Goal: Contribute content: Contribute content

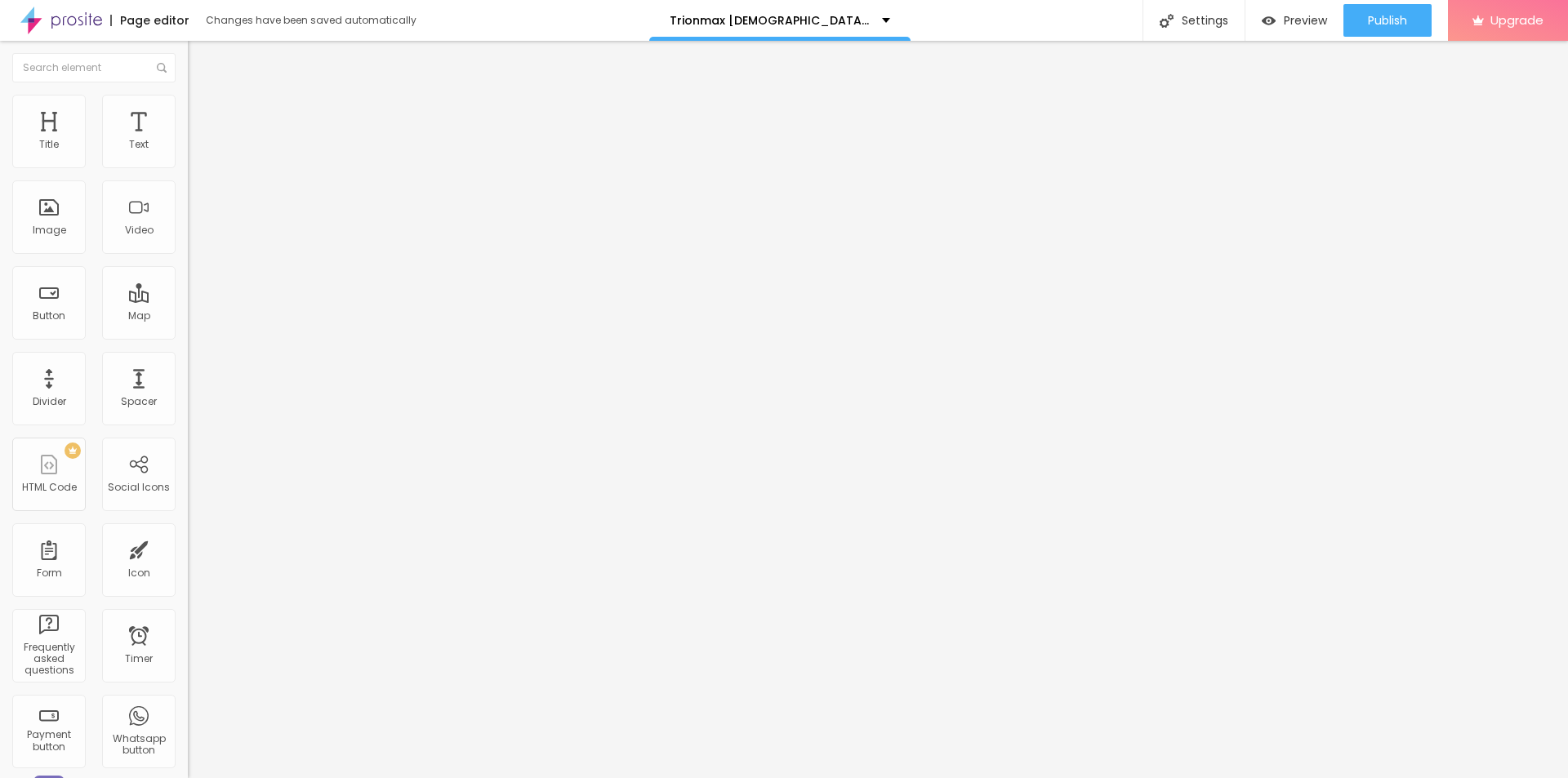
click at [195, 237] on icon "button" at bounding box center [200, 232] width 10 height 10
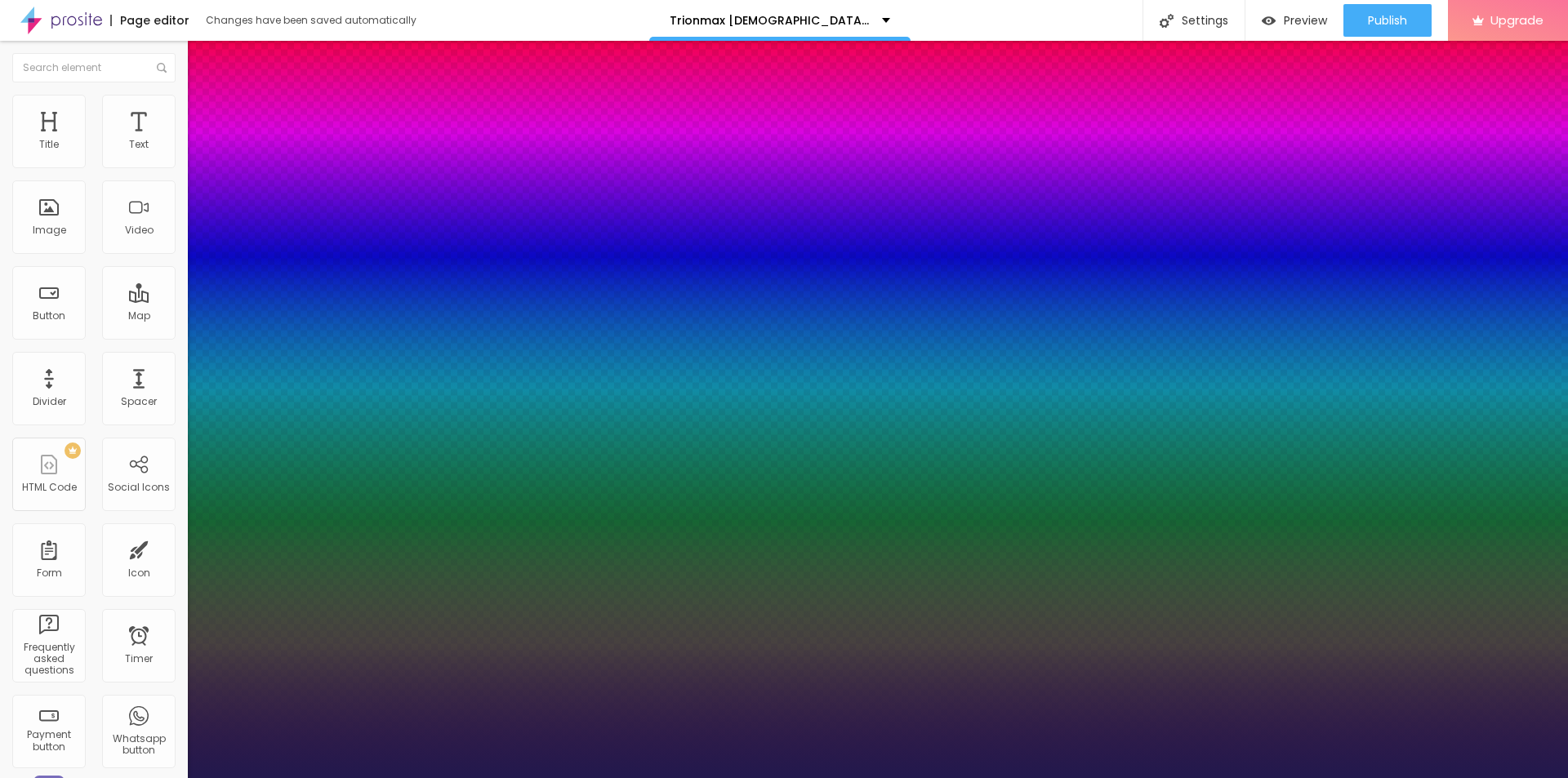
type input "1"
type input "26"
type input "1"
type input "28"
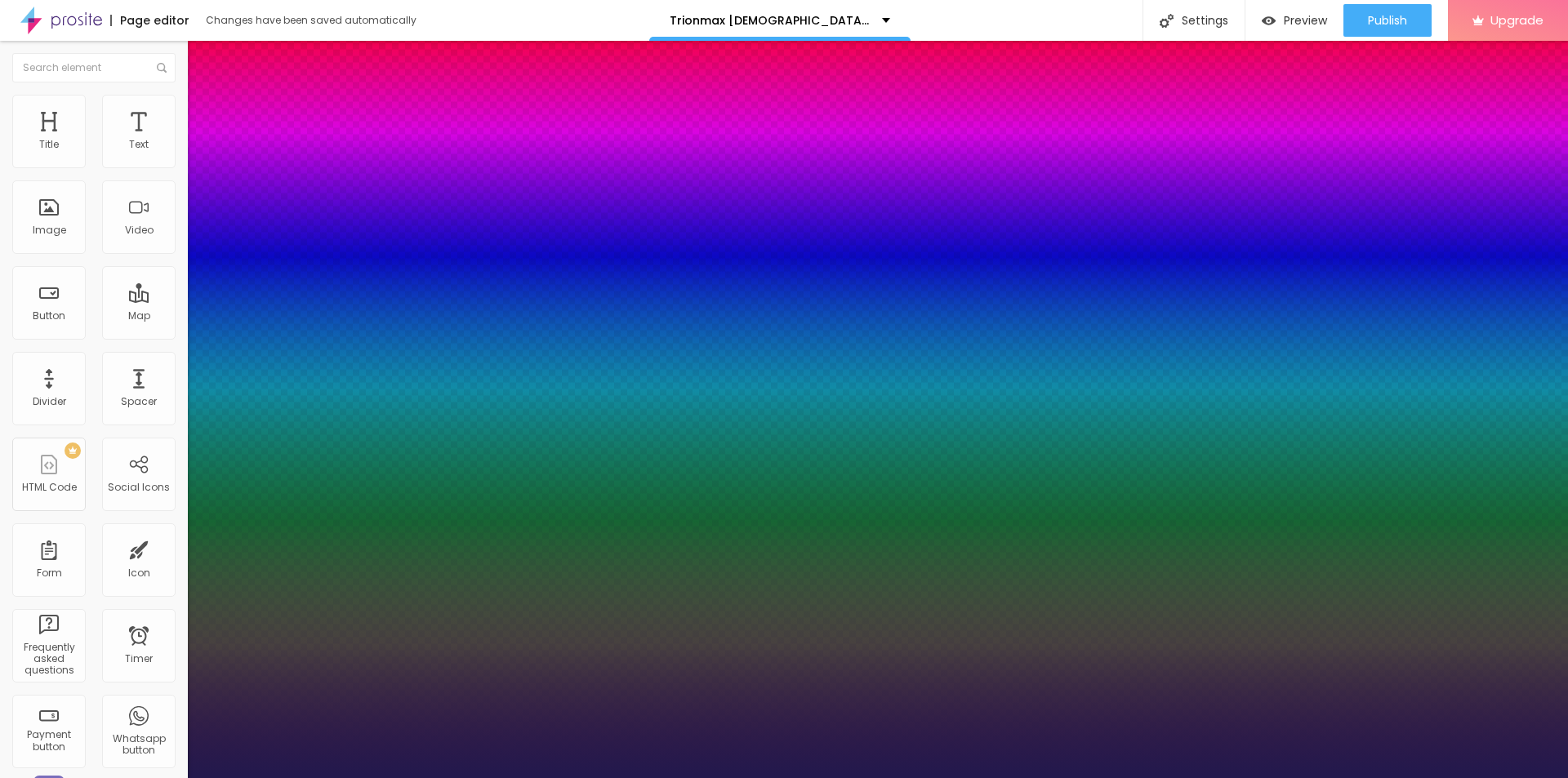
type input "28"
type input "1"
type input "29"
type input "1"
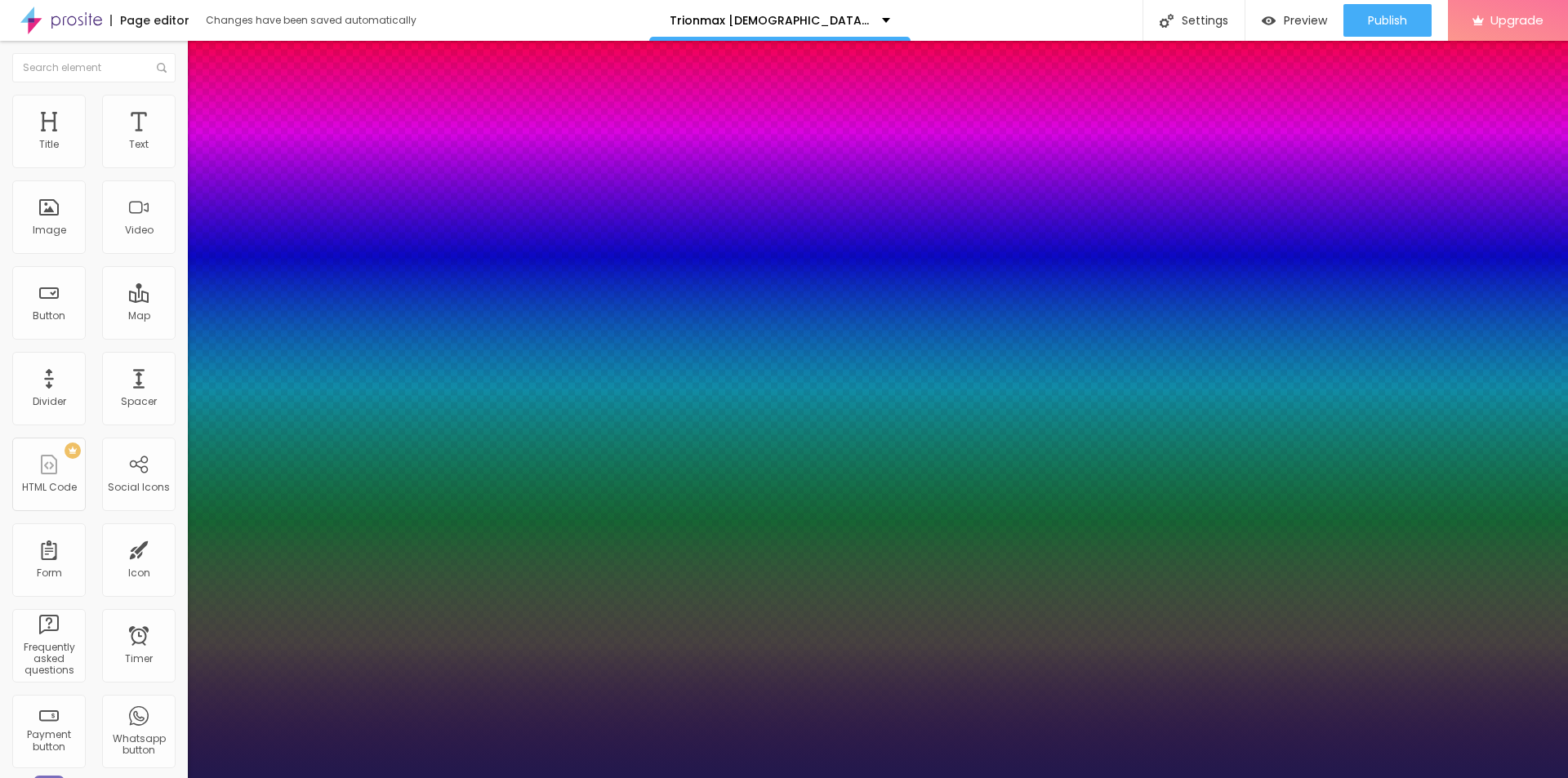
type input "30"
type input "1"
type input "31"
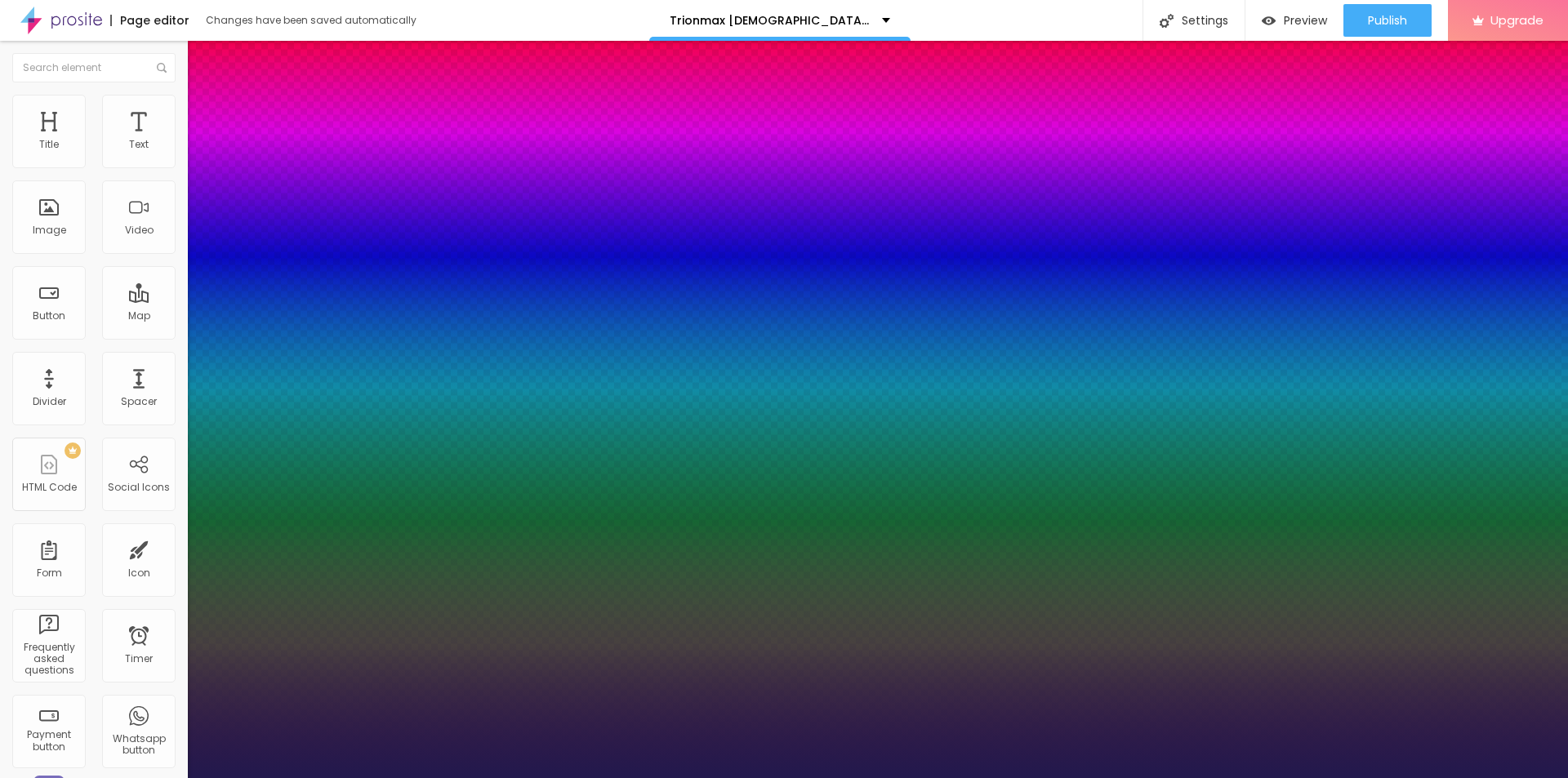
type input "1"
type input "33"
type input "1"
type input "34"
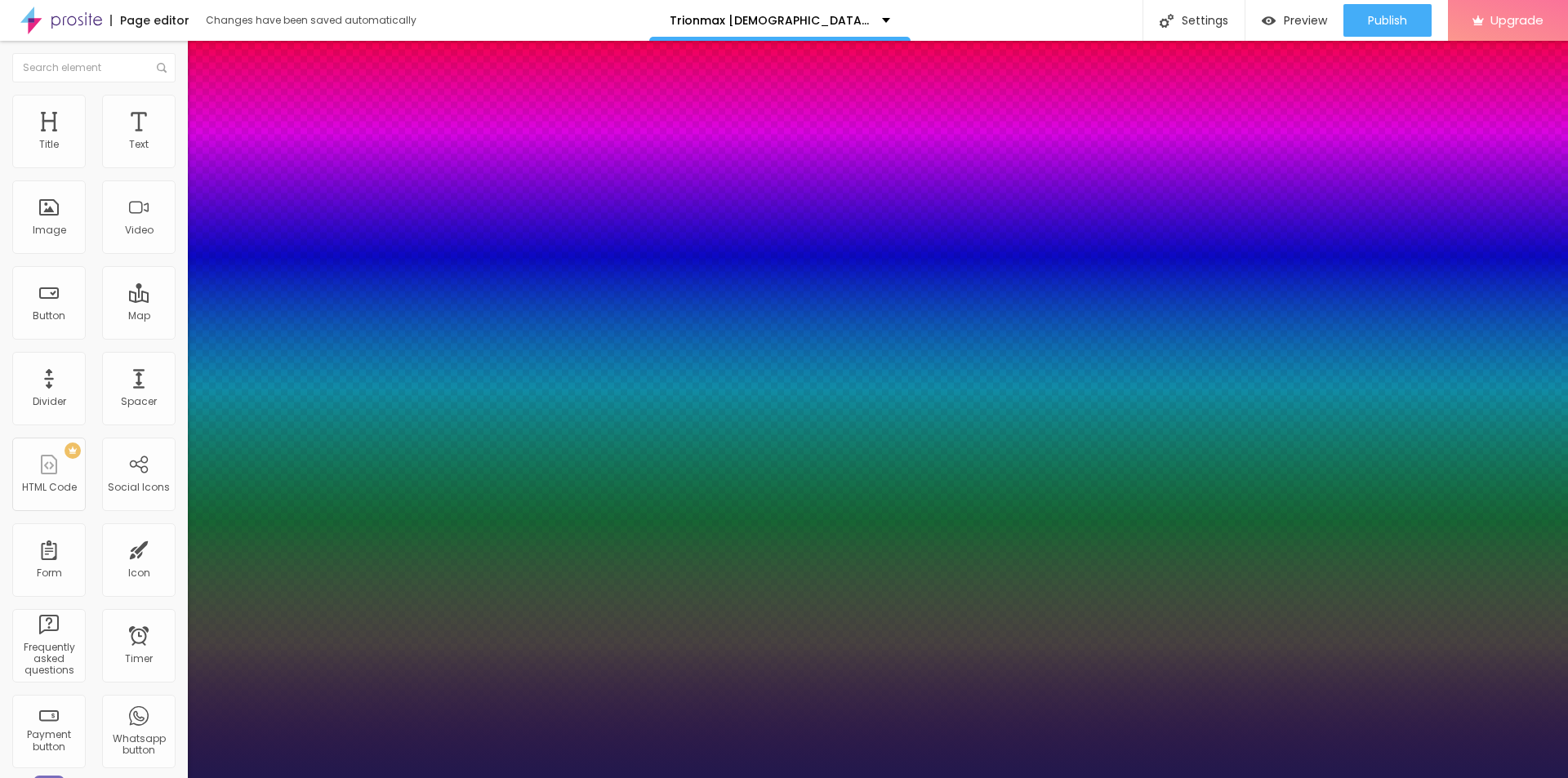
type input "34"
type input "1"
type input "37"
type input "1"
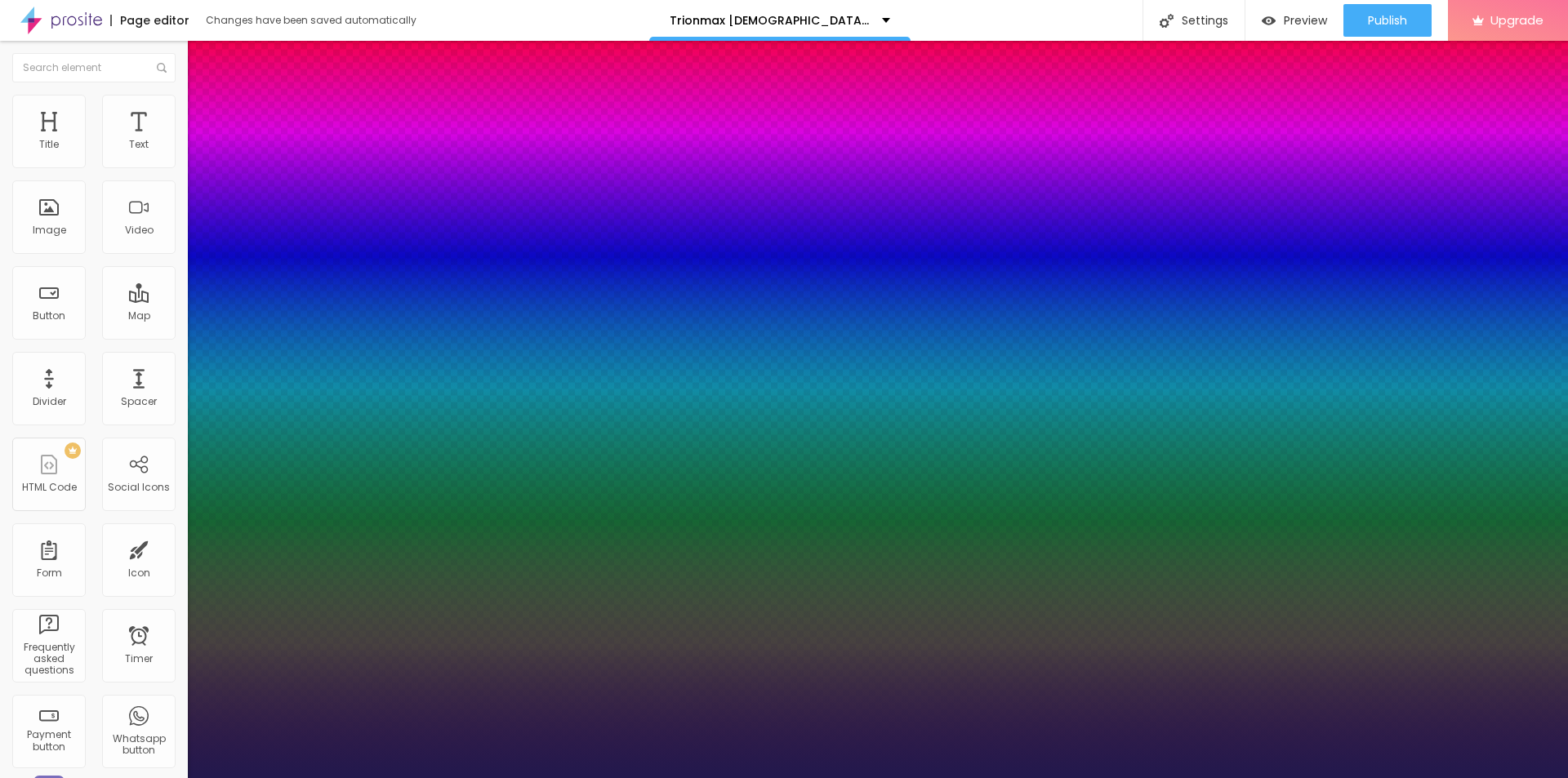
type input "39"
type input "1"
type input "40"
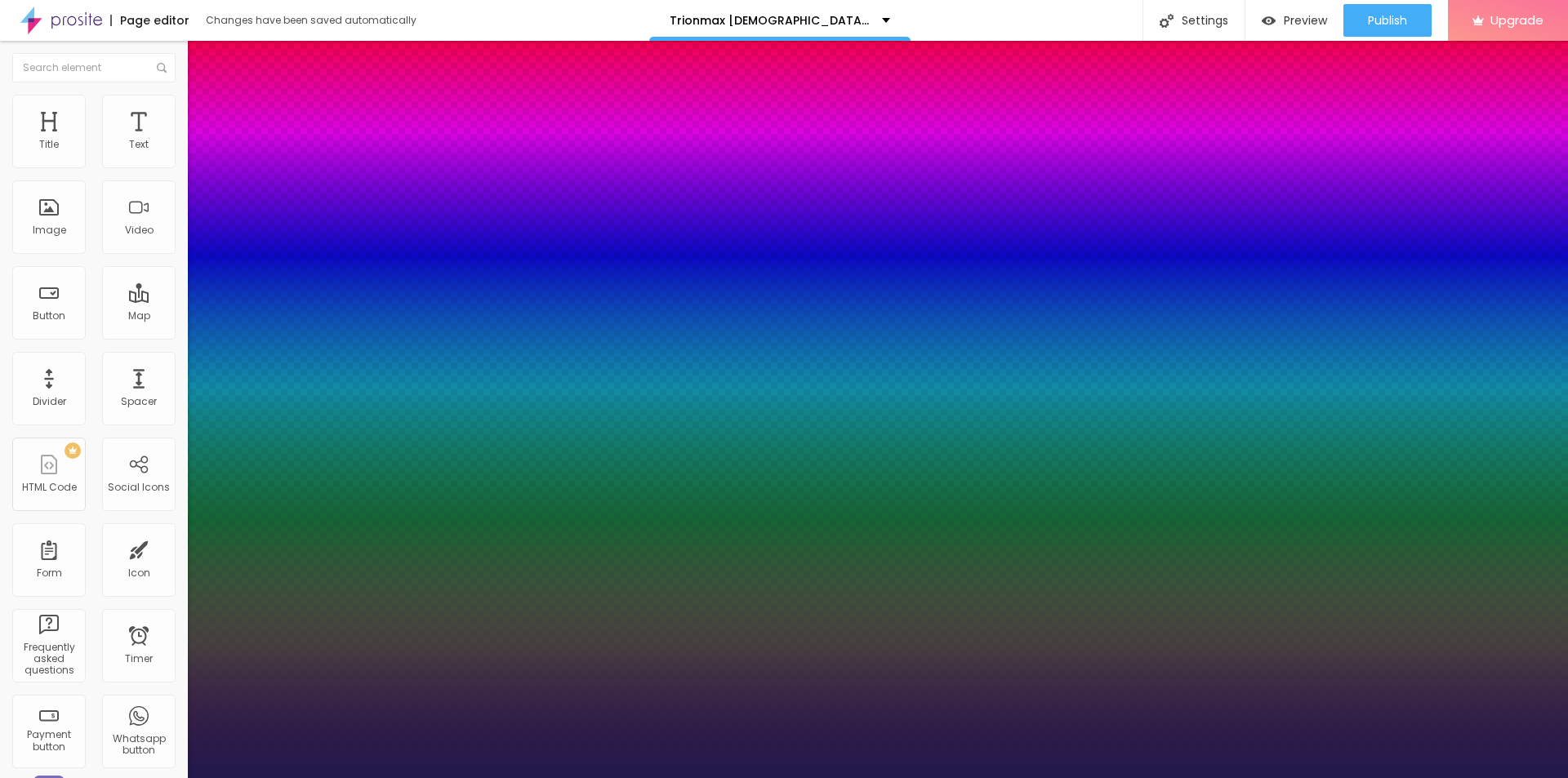
type input "1"
drag, startPoint x: 220, startPoint y: 463, endPoint x: 251, endPoint y: 465, distance: 31.1
type input "40"
type input "1"
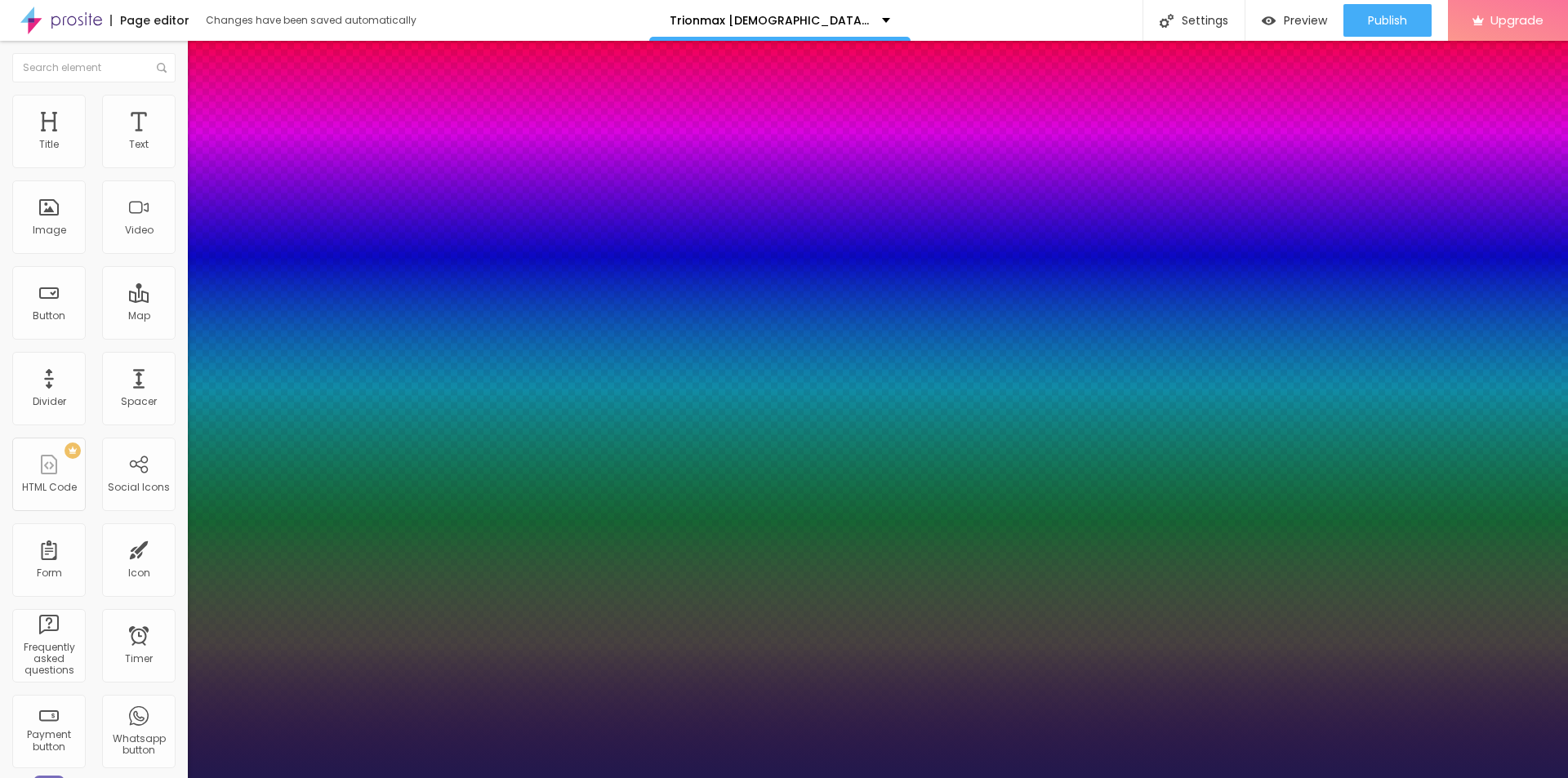
click at [442, 777] on div at bounding box center [784, 778] width 1568 height 0
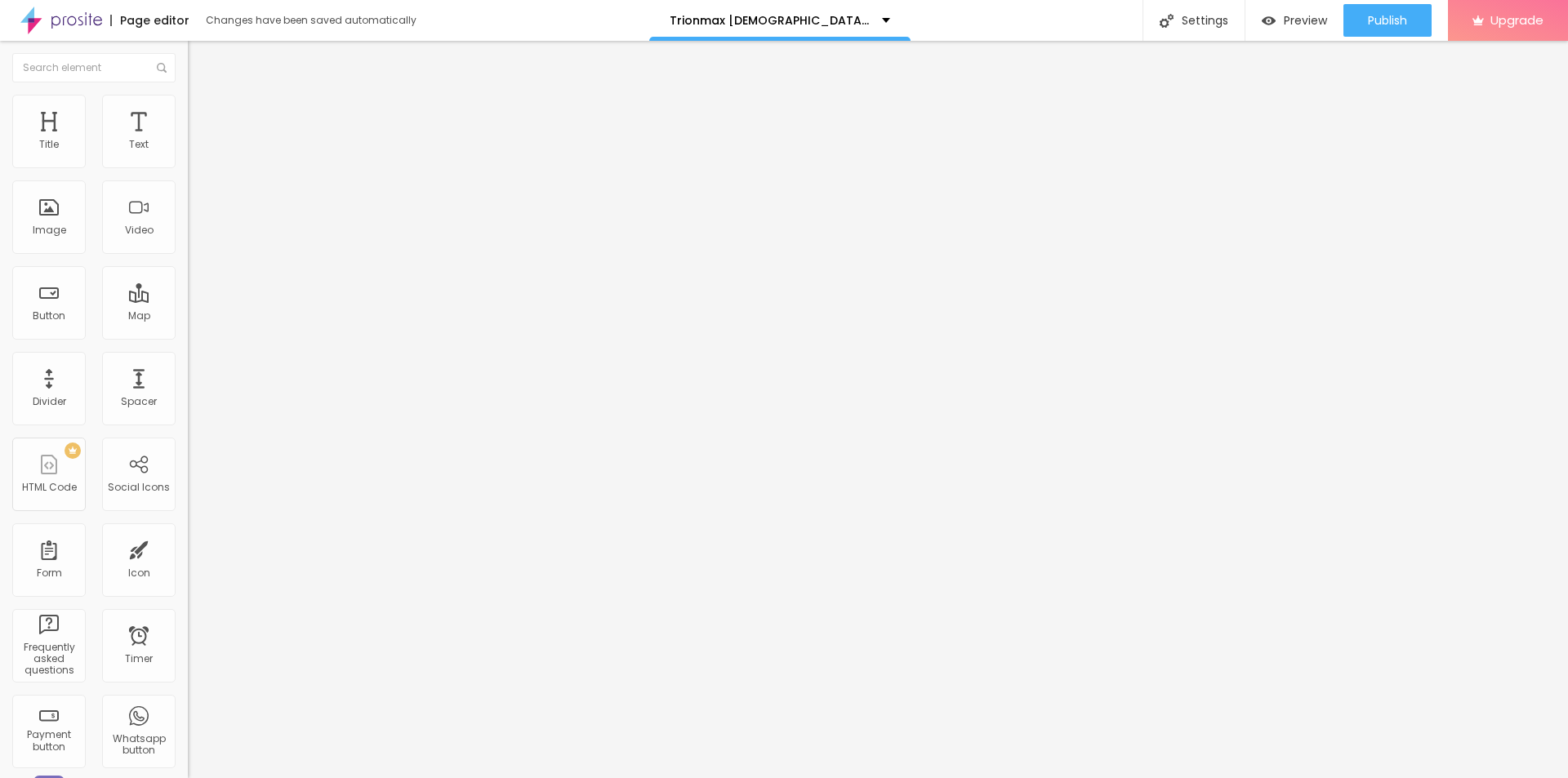
click at [188, 140] on span "Add image" at bounding box center [221, 133] width 67 height 14
click at [188, 165] on input "text" at bounding box center [286, 156] width 196 height 16
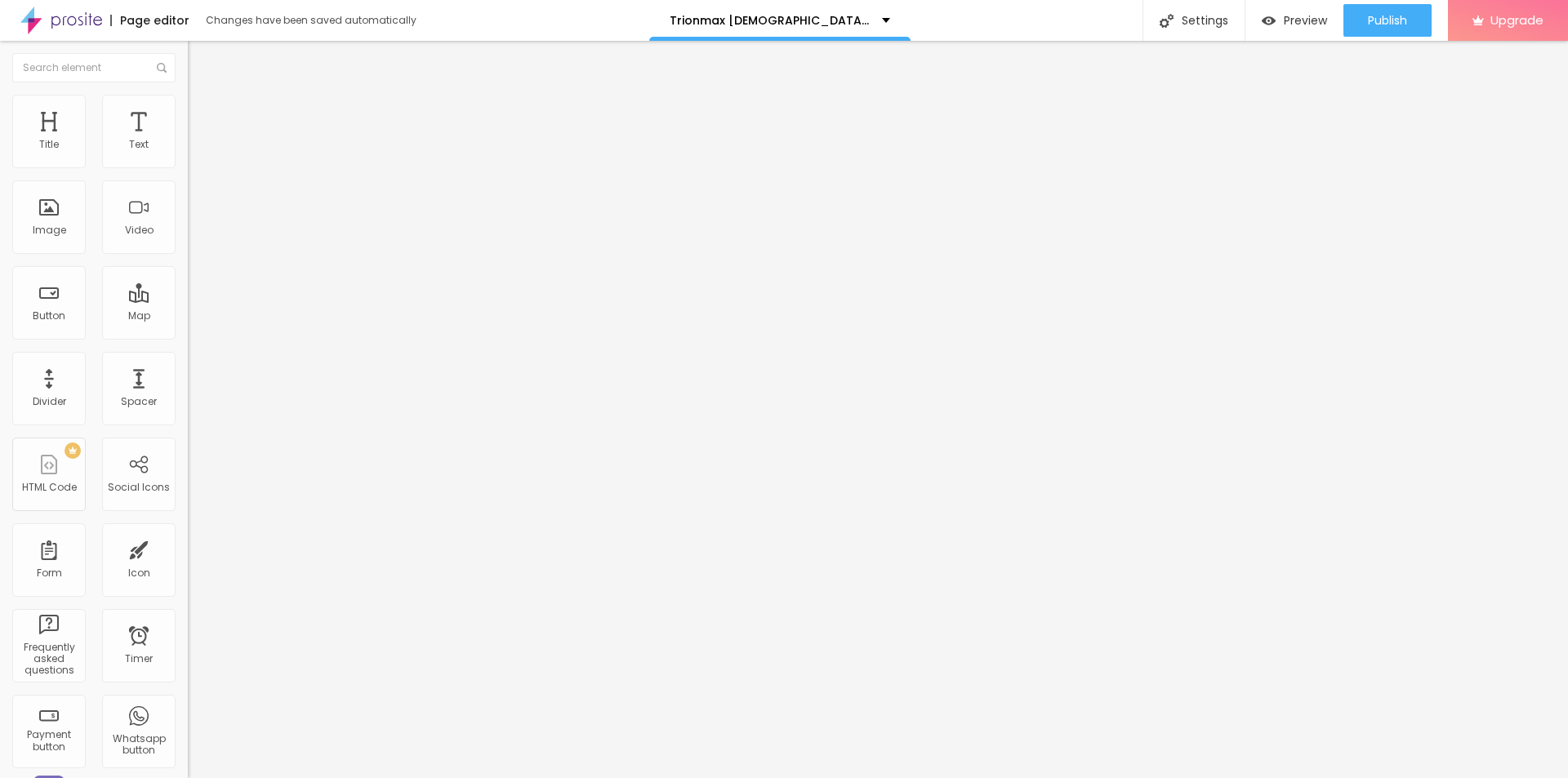
paste input "Trionmax [DEMOGRAPHIC_DATA][MEDICAL_DATA]"
type input "Trionmax [DEMOGRAPHIC_DATA][MEDICAL_DATA]"
click at [188, 335] on input "https://" at bounding box center [286, 326] width 196 height 16
paste input "bestdeal24x7.com/Trionmax"
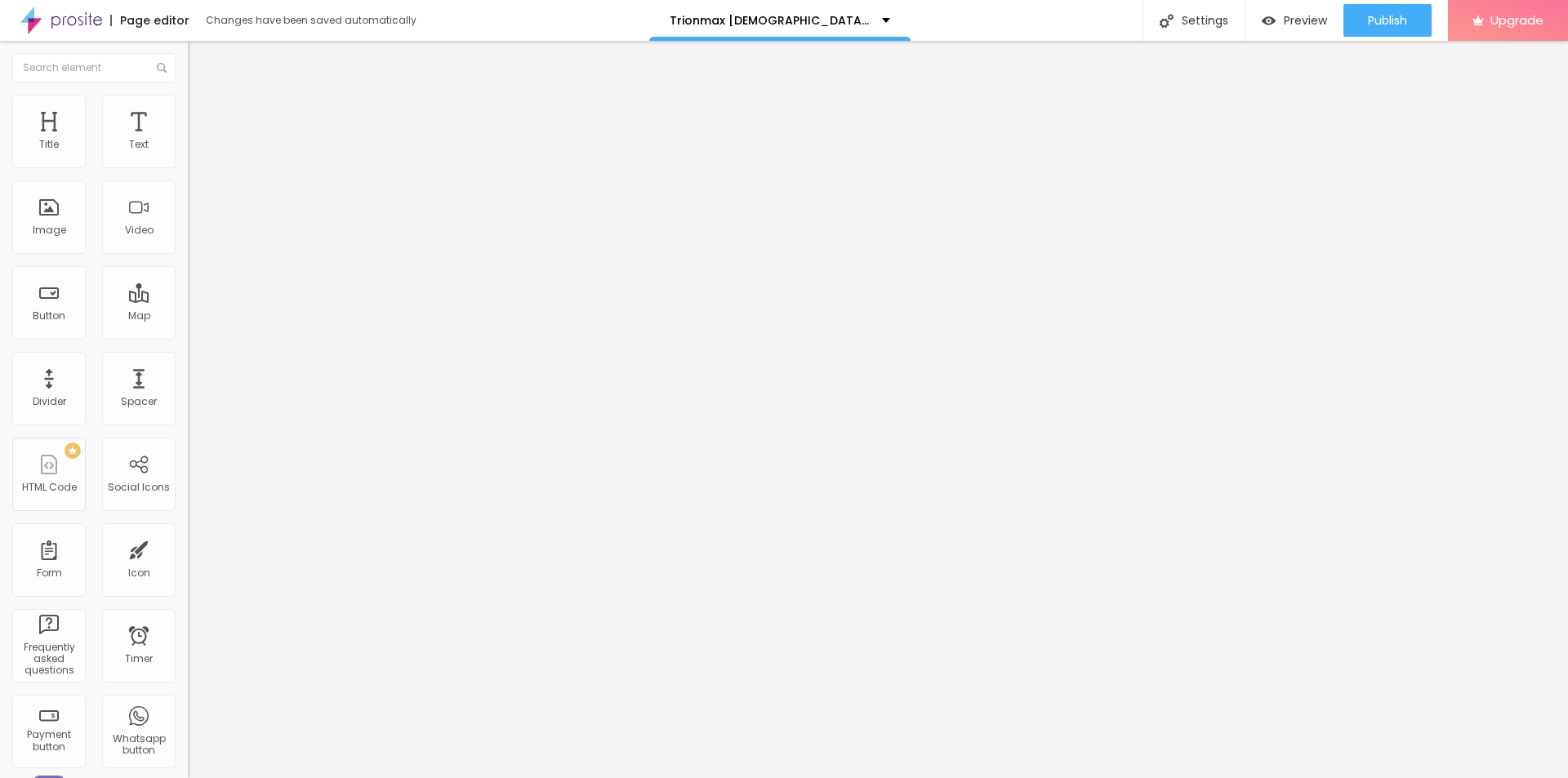
type input "https://bestdeal24x7.com/Trionmax"
click at [188, 105] on li "Style" at bounding box center [281, 102] width 188 height 16
type input "80"
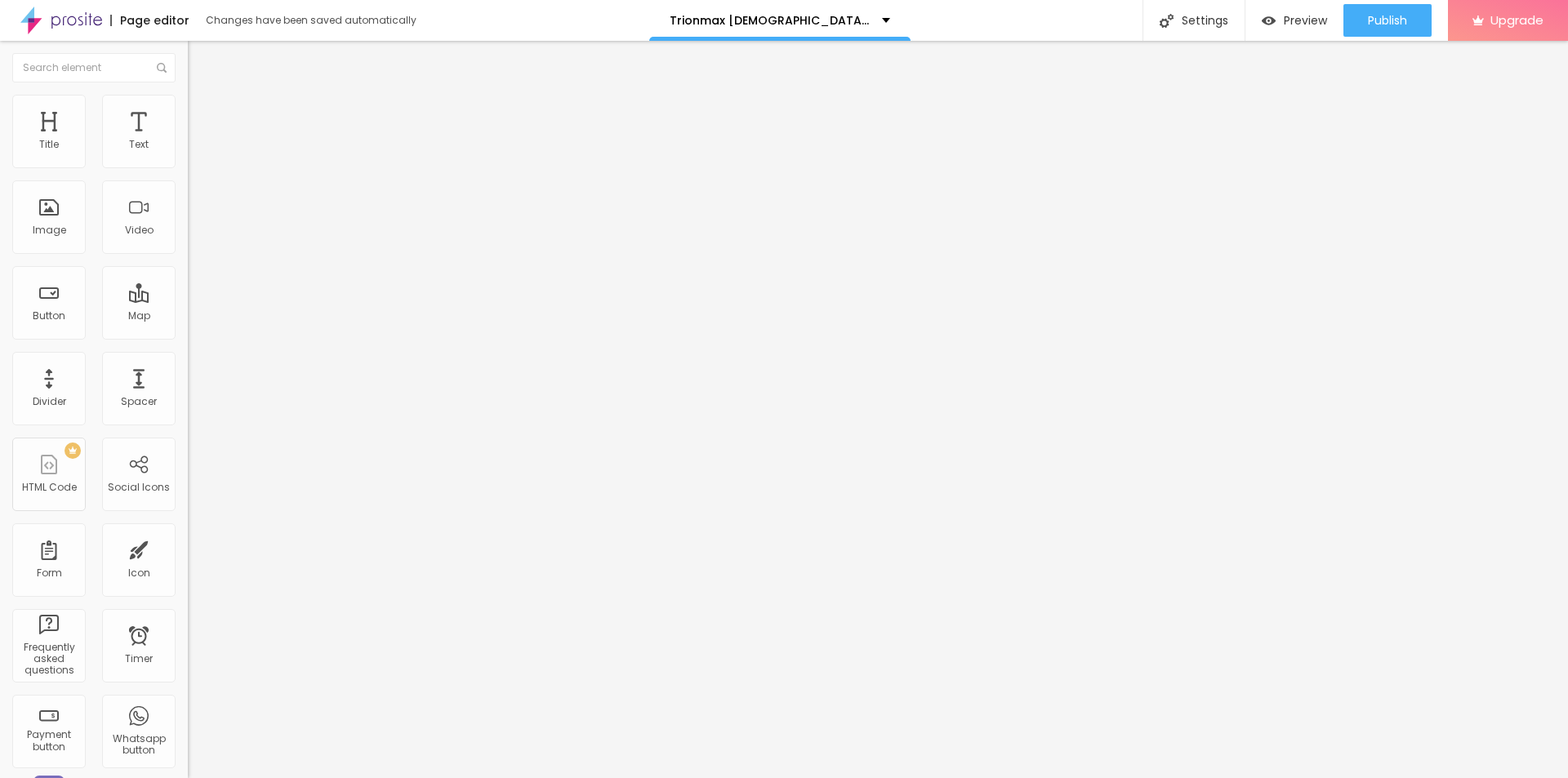
type input "75"
type input "70"
type input "65"
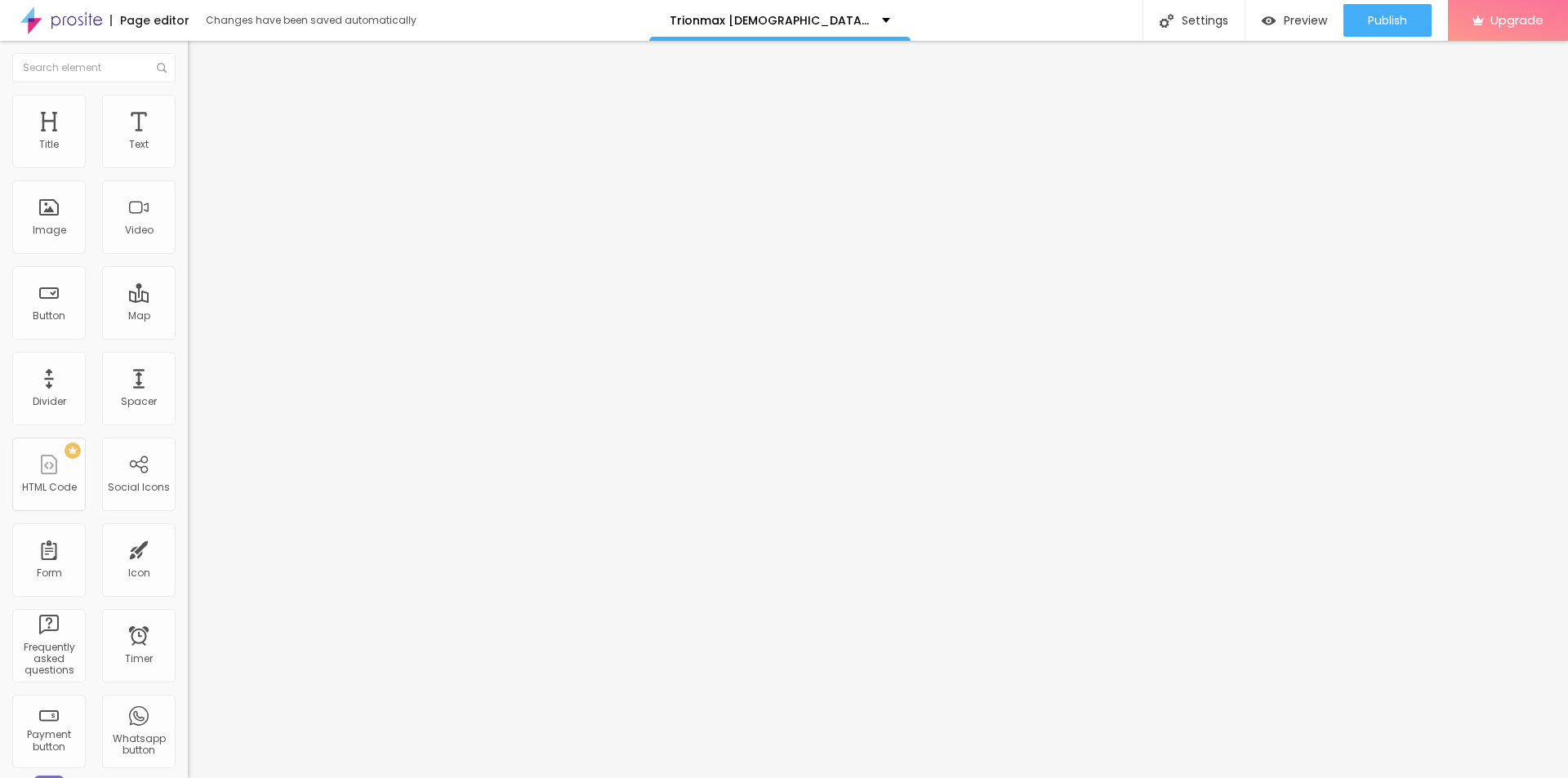
type input "65"
type input "60"
type input "55"
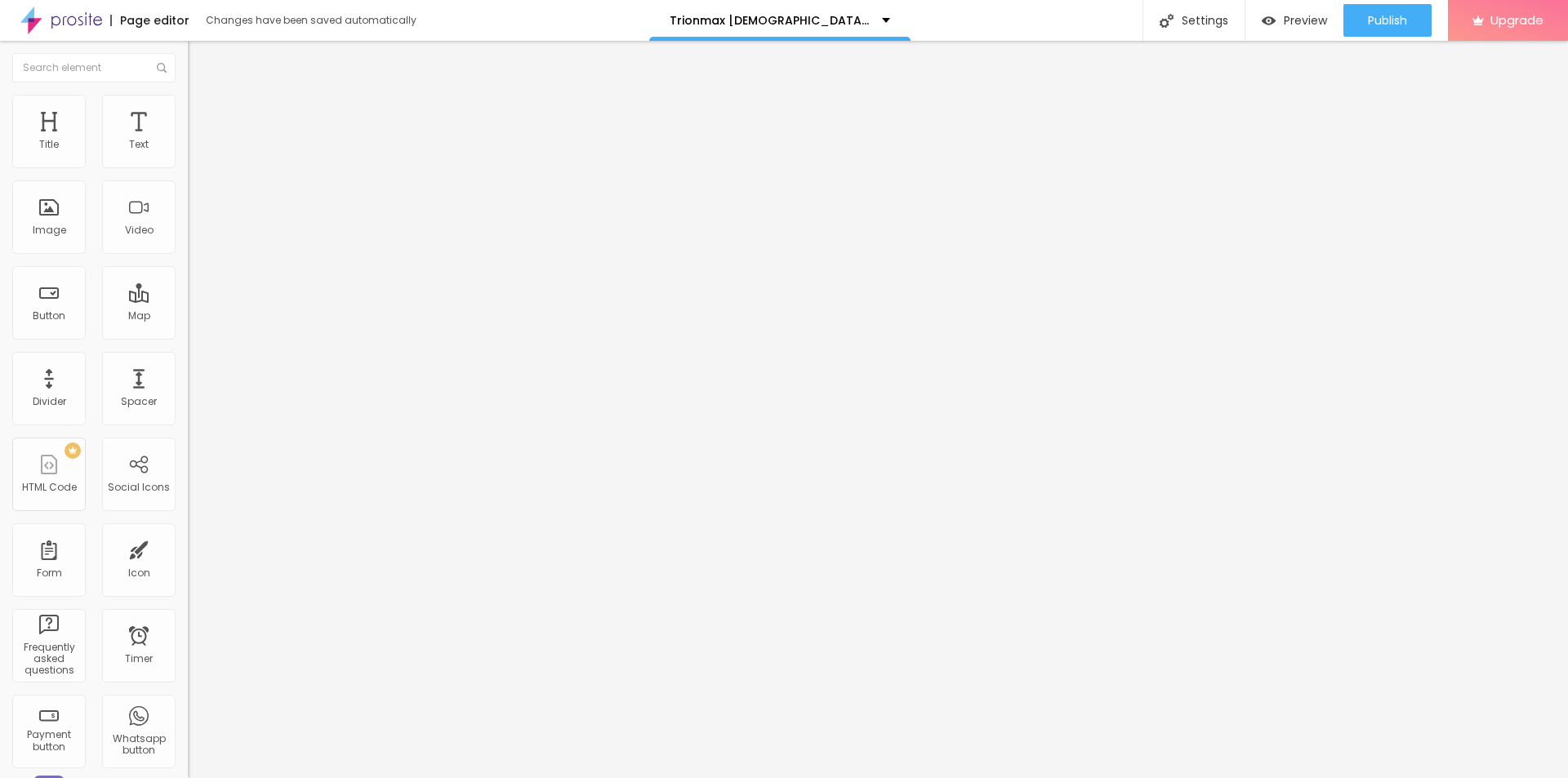
type input "50"
type input "45"
type input "40"
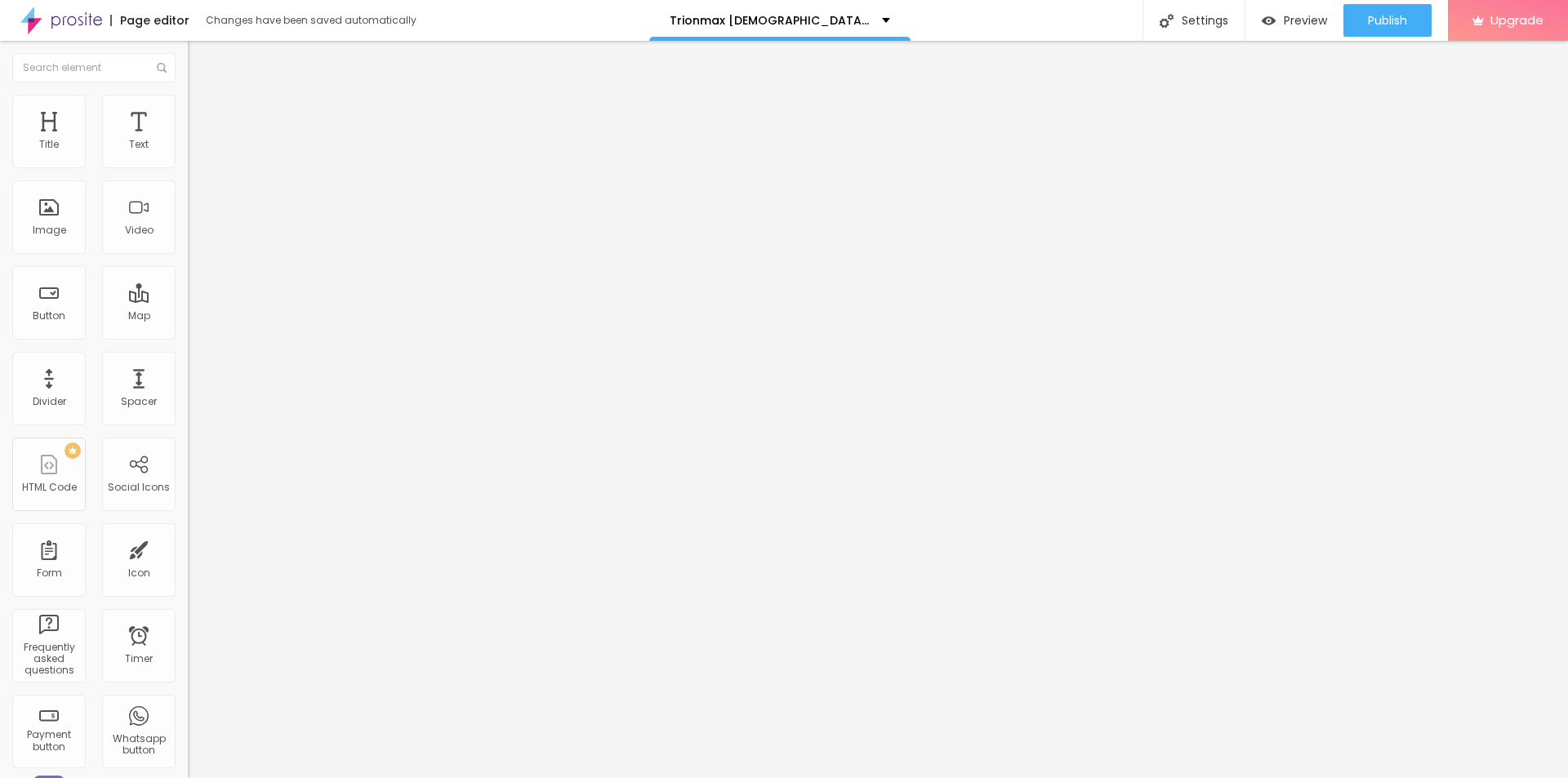
drag, startPoint x: 173, startPoint y: 175, endPoint x: 70, endPoint y: 182, distance: 103.2
type input "40"
click at [188, 167] on input "range" at bounding box center [241, 161] width 105 height 13
click at [188, 335] on input "https://bestdeal24x7.com/Trionmax" at bounding box center [286, 326] width 196 height 16
paste input "[DOMAIN_NAME][URL]"
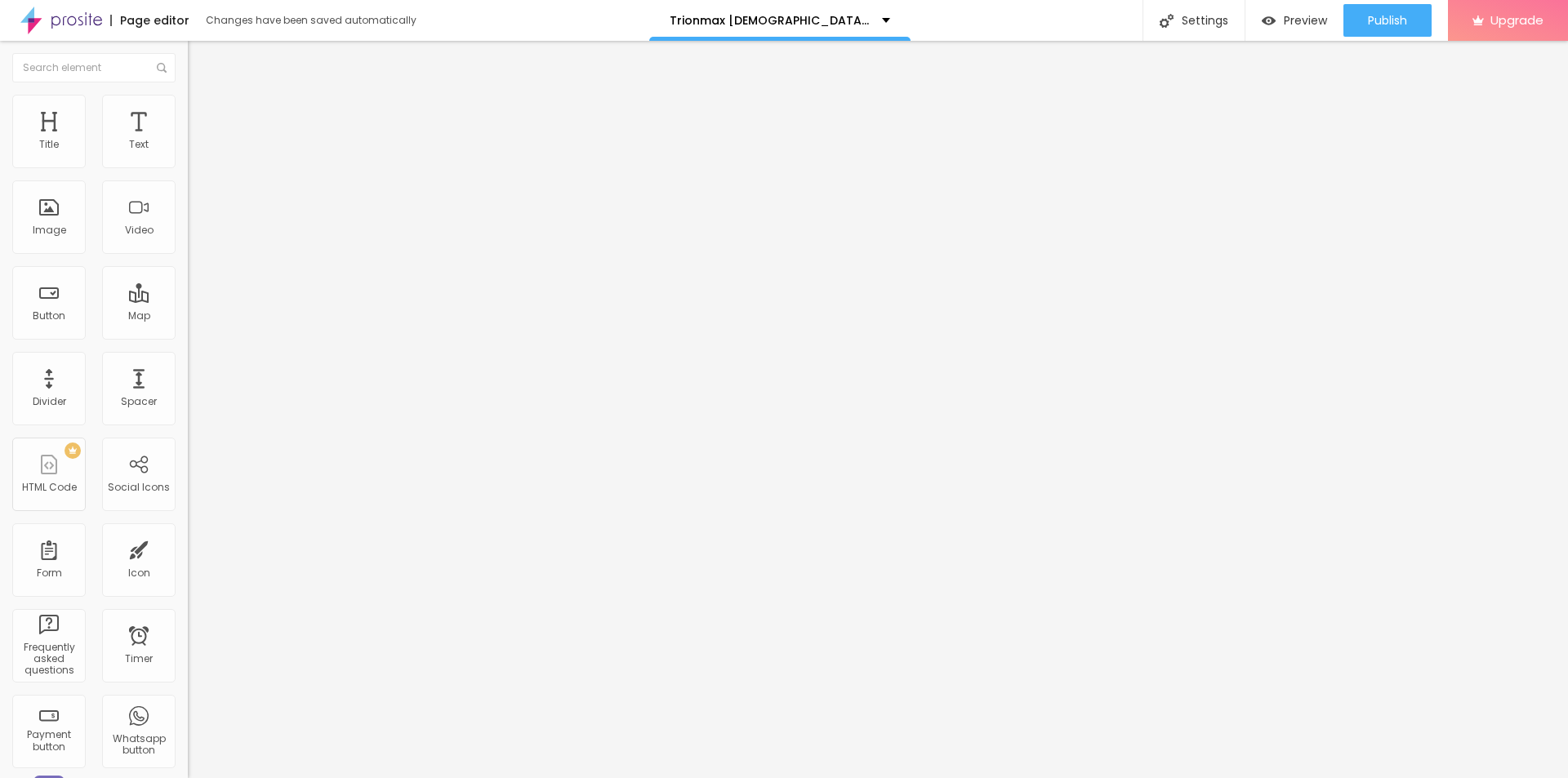
scroll to position [0, 160]
type input "[URL][DOMAIN_NAME]"
drag, startPoint x: 129, startPoint y: 182, endPoint x: 0, endPoint y: 181, distance: 129.0
click at [188, 181] on div "Text Click me Align Size Default Small Default Big Link URL https:// Open in ne…" at bounding box center [281, 246] width 188 height 238
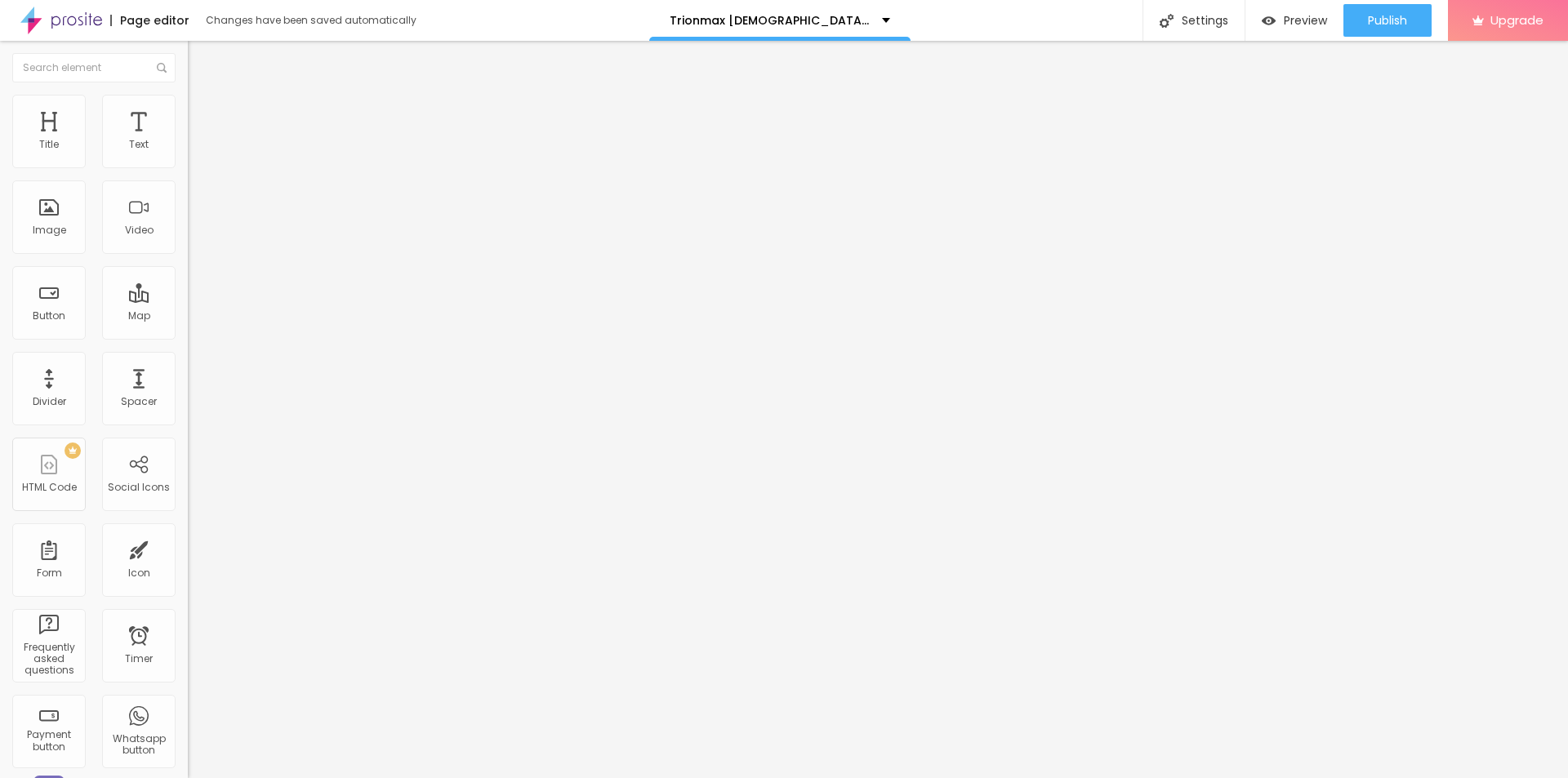
type input "Order Now"
click at [188, 320] on div "URL" at bounding box center [281, 315] width 188 height 10
click at [188, 336] on input "https://" at bounding box center [286, 328] width 196 height 16
paste input "[DOMAIN_NAME][URL]"
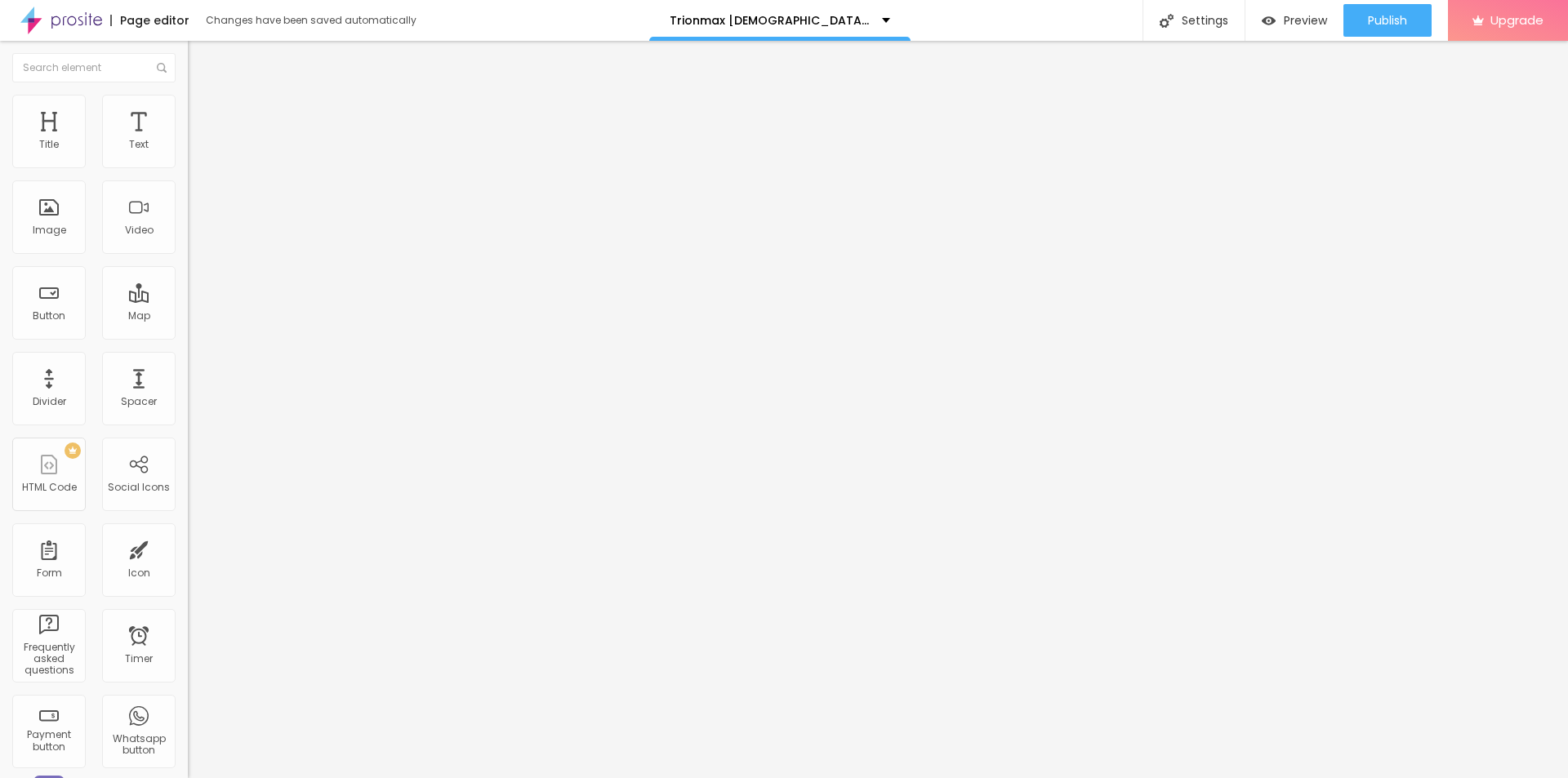
type input "[URL][DOMAIN_NAME]"
click at [188, 493] on div "Edit Button Content Style Advanced Text Order Now Align Size Default Small Defa…" at bounding box center [281, 409] width 188 height 737
click at [188, 103] on img at bounding box center [195, 101] width 14 height 14
type input "45"
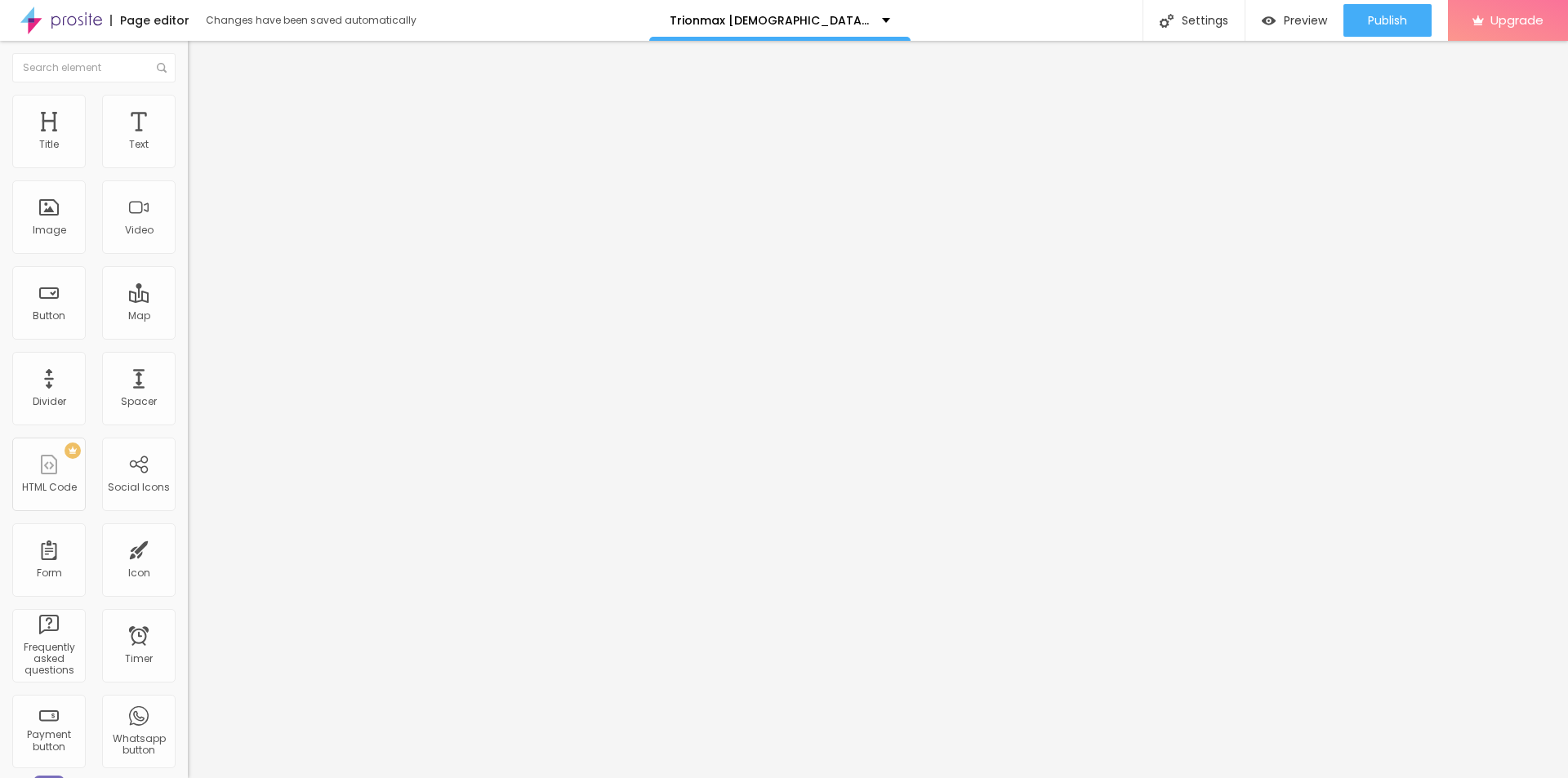
type input "45"
type input "40"
type input "35"
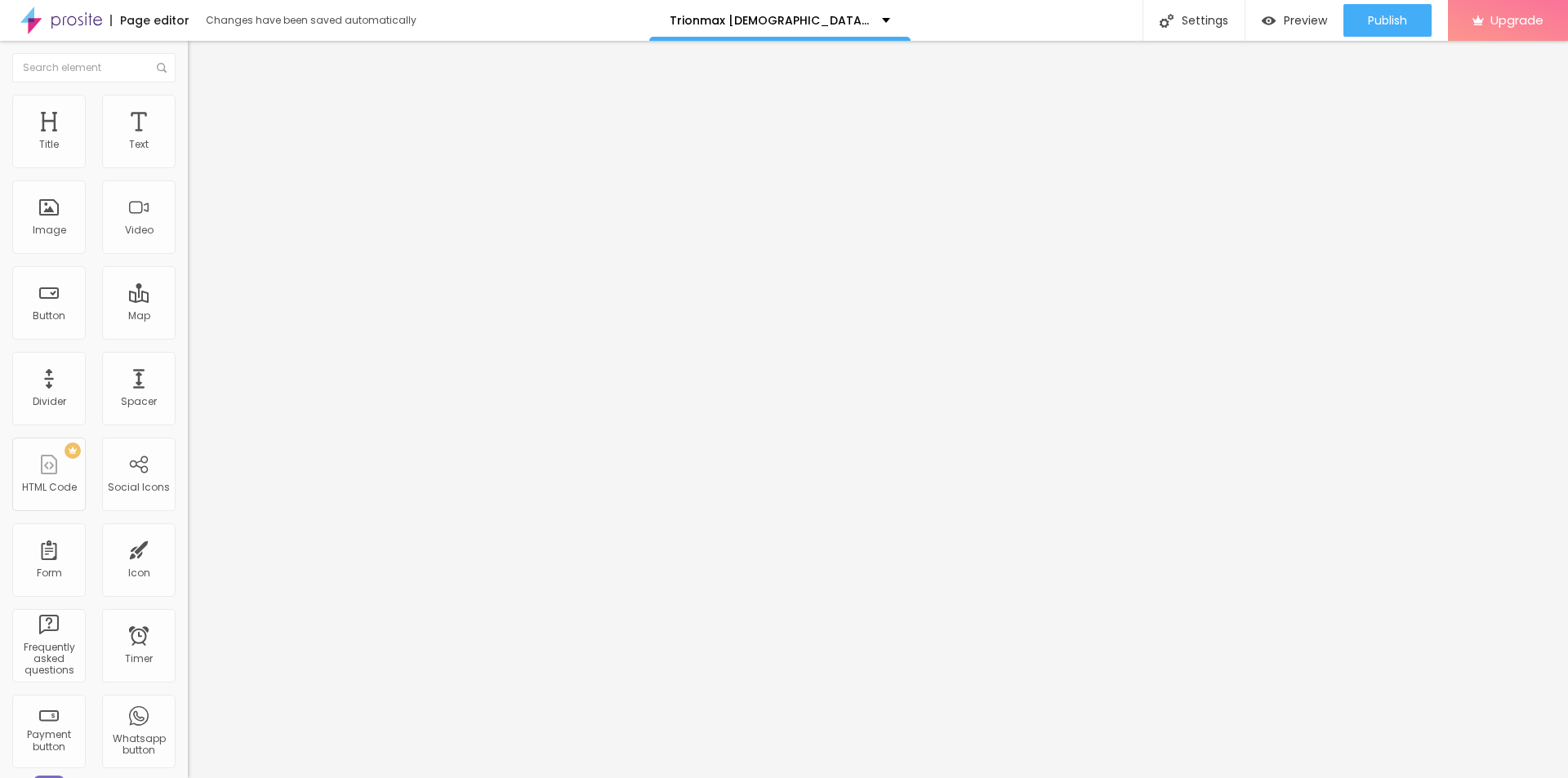
type input "30"
drag, startPoint x: 70, startPoint y: 175, endPoint x: 50, endPoint y: 176, distance: 20.0
type input "30"
click at [188, 167] on input "range" at bounding box center [241, 161] width 105 height 13
click at [188, 157] on button "button" at bounding box center [199, 148] width 23 height 17
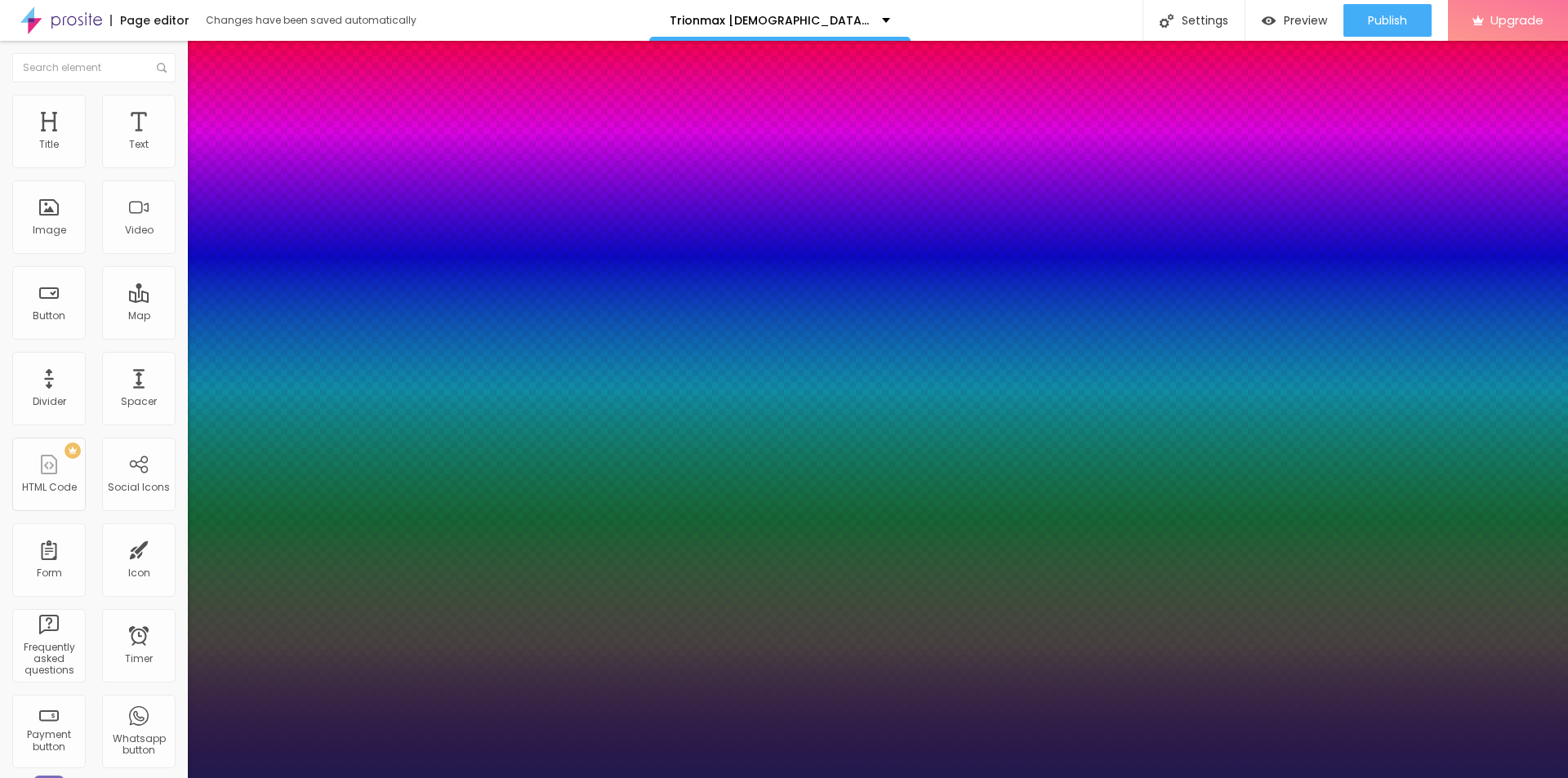
type input "1"
type input "16"
type input "1"
type input "17"
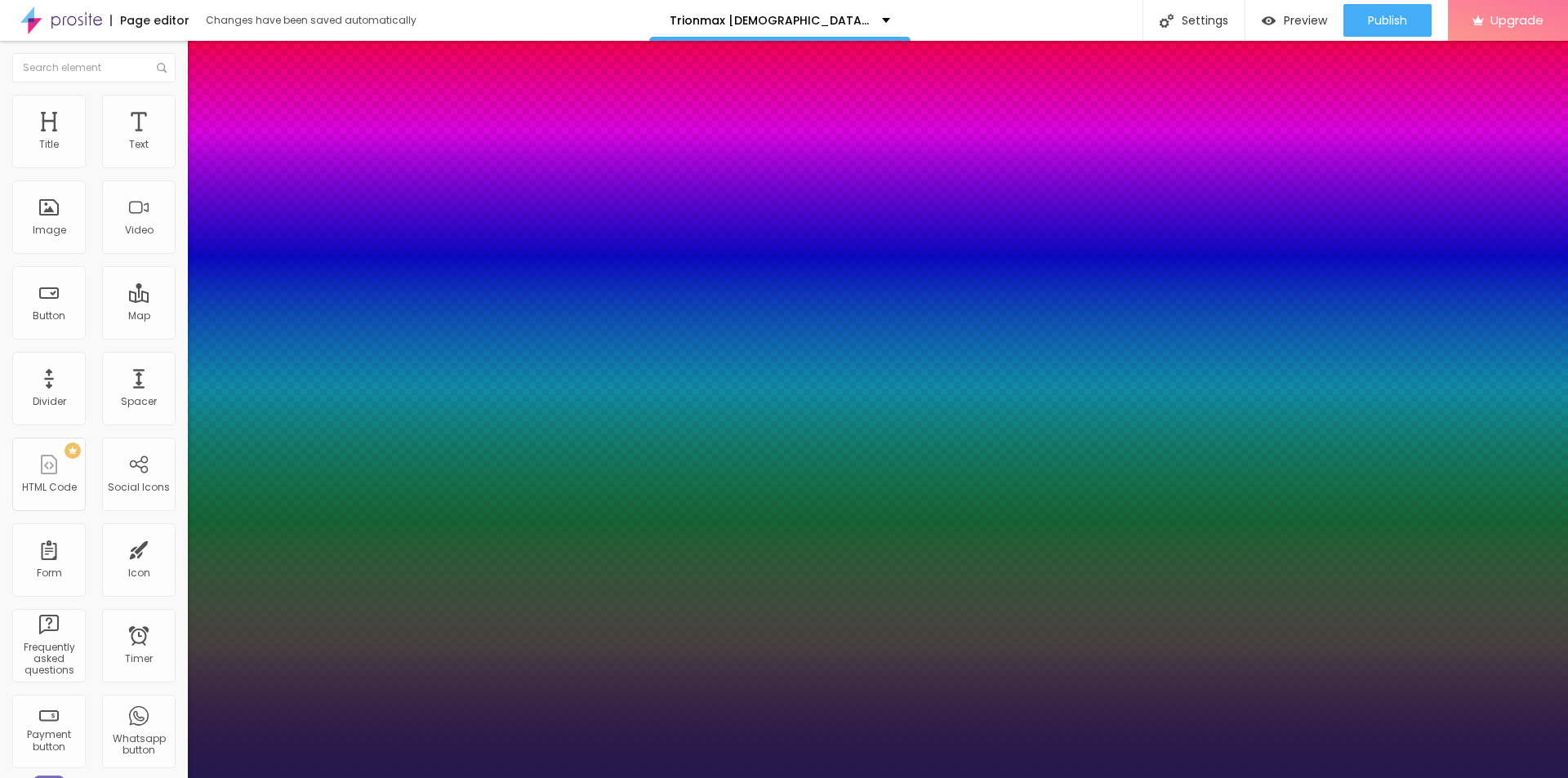
type input "1"
type input "18"
type input "1"
type input "18"
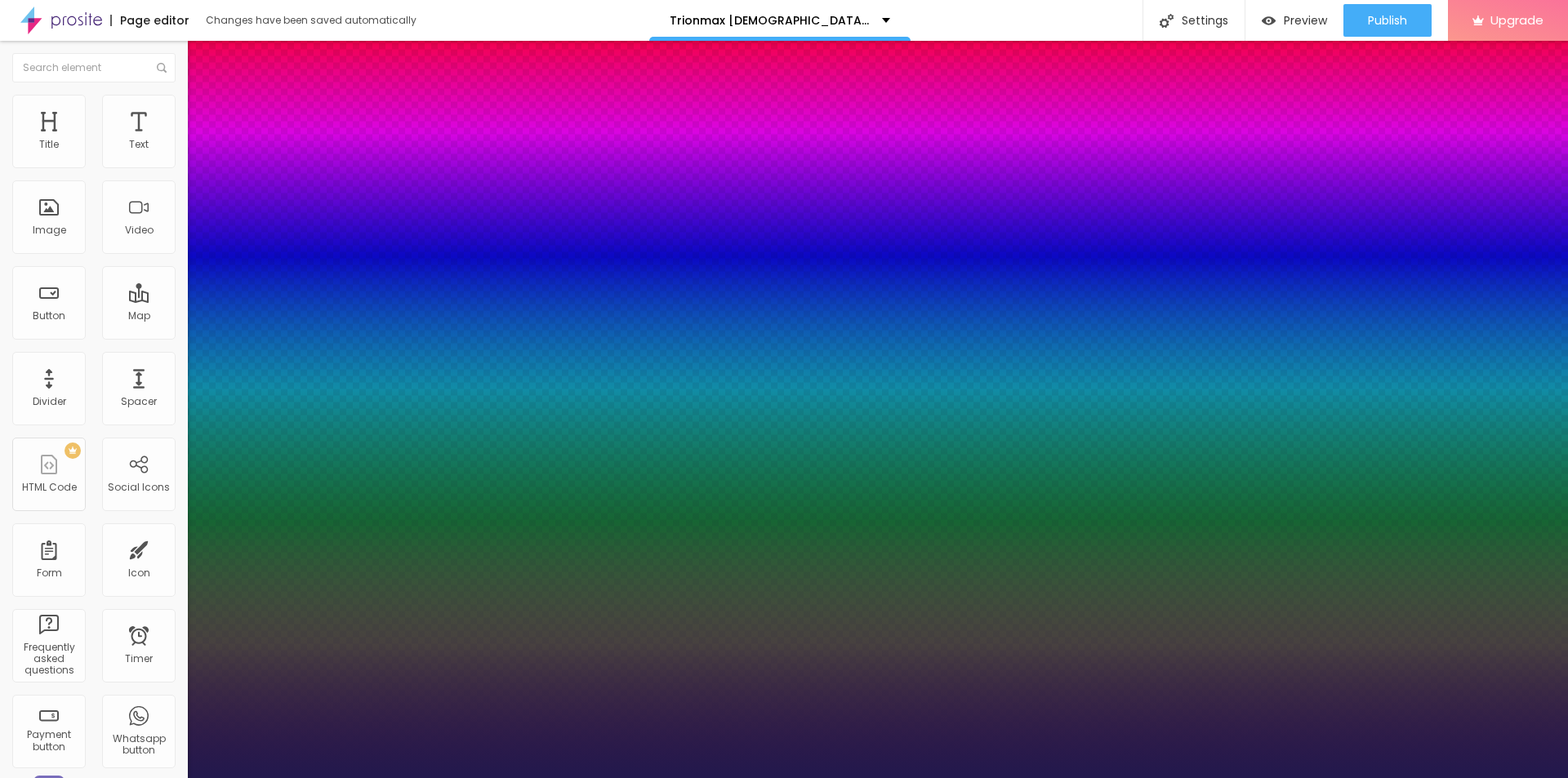
click at [483, 777] on div at bounding box center [784, 778] width 1568 height 0
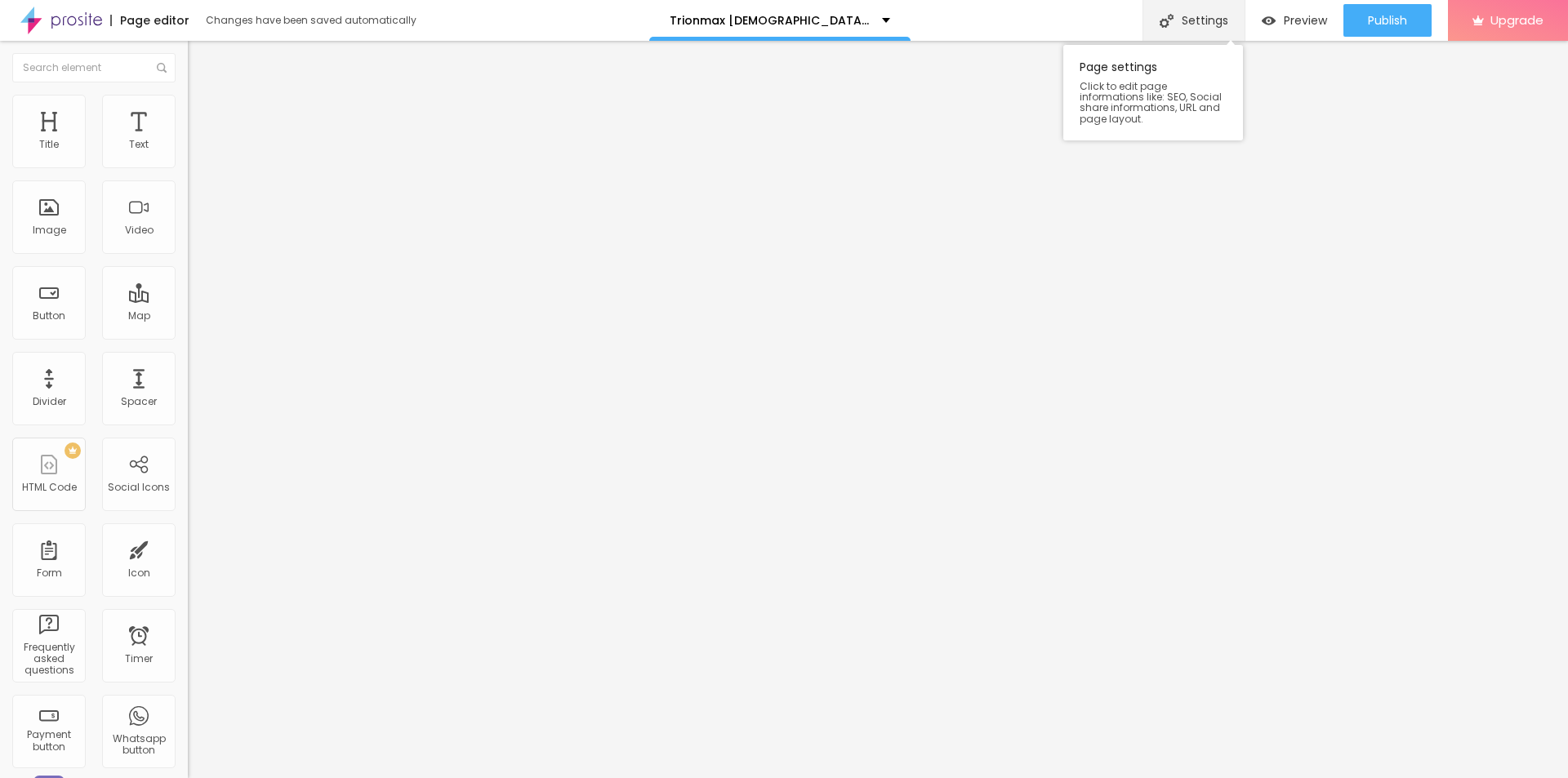
click at [1221, 16] on div "Settings" at bounding box center [1193, 20] width 102 height 41
paste input "Trionmax [DEMOGRAPHIC_DATA][MEDICAL_DATA]"
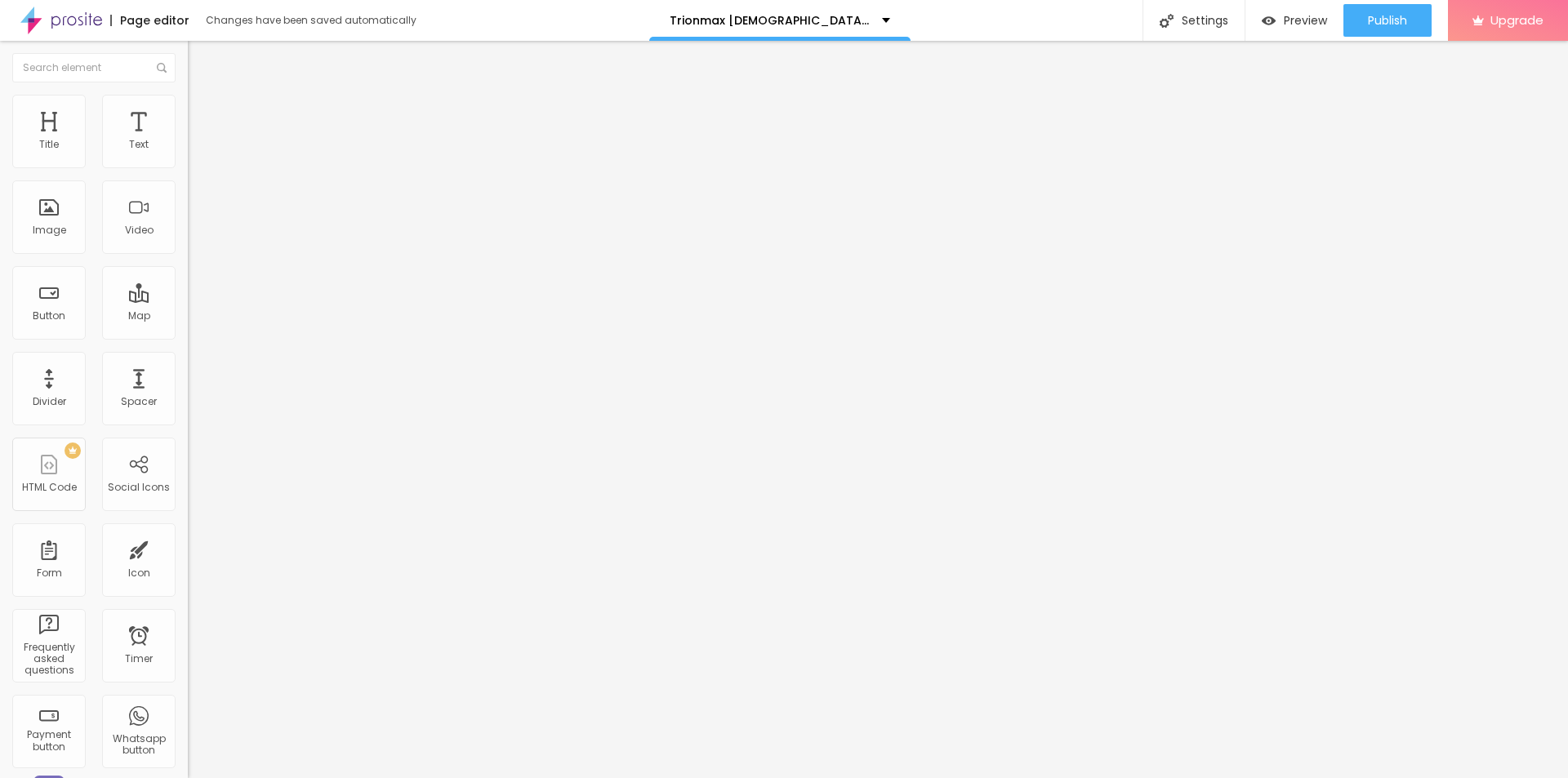
paste input "Reviews Amazon For Sale Where To Buy?"
type input "Trionmax Male Enhancement Reviews Amazon For Sale Where To Buy?"
paste textarea "TrionMax Male Enhancement boosts stamina, energy & confidence with natural ingr…"
type textarea "TrionMax Male Enhancement boosts stamina, energy & confidence with natural ingr…"
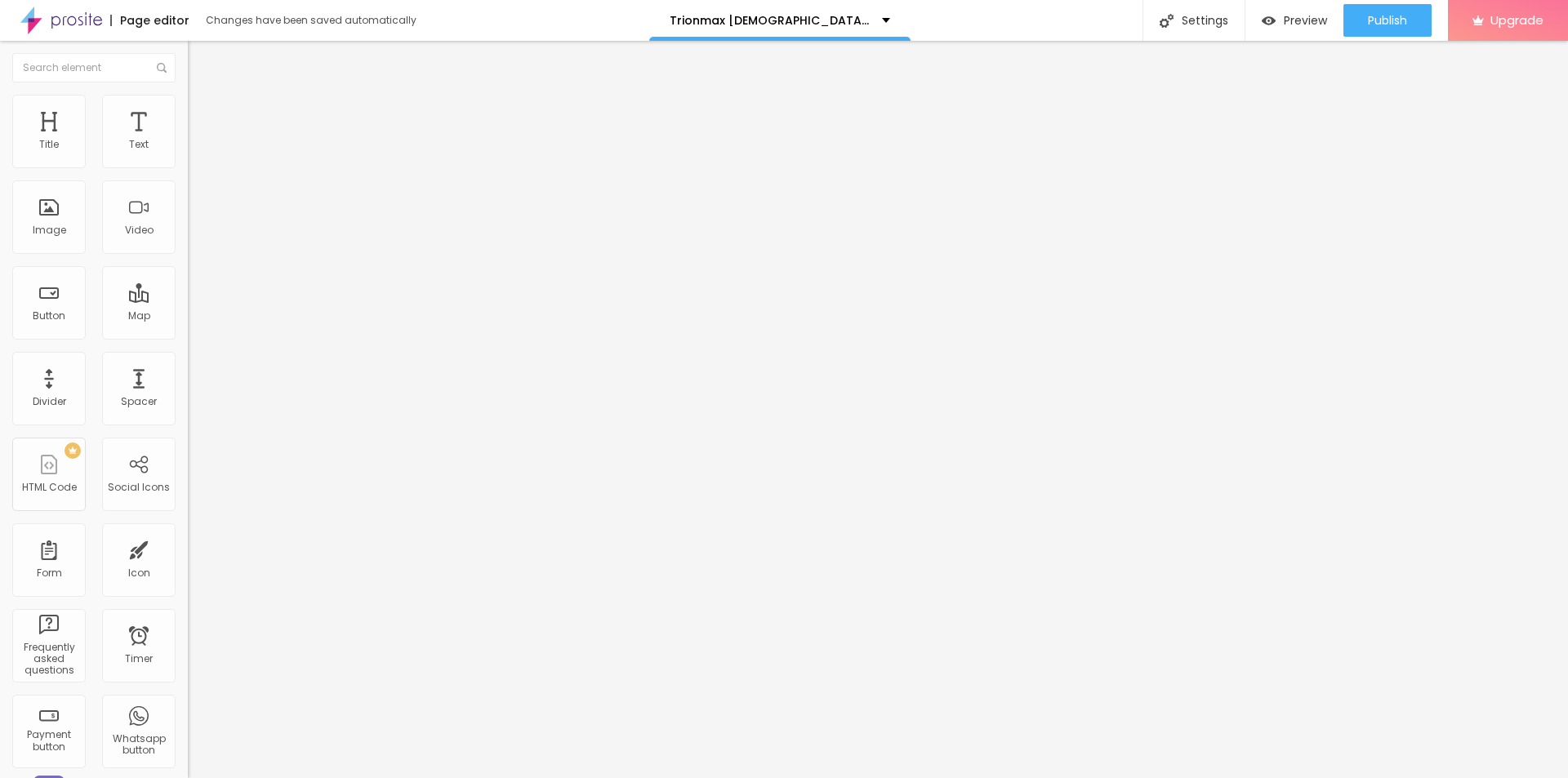
drag, startPoint x: 804, startPoint y: 381, endPoint x: 634, endPoint y: 376, distance: 170.1
paste textarea "Trionmax [DEMOGRAPHIC_DATA][MEDICAL_DATA]"
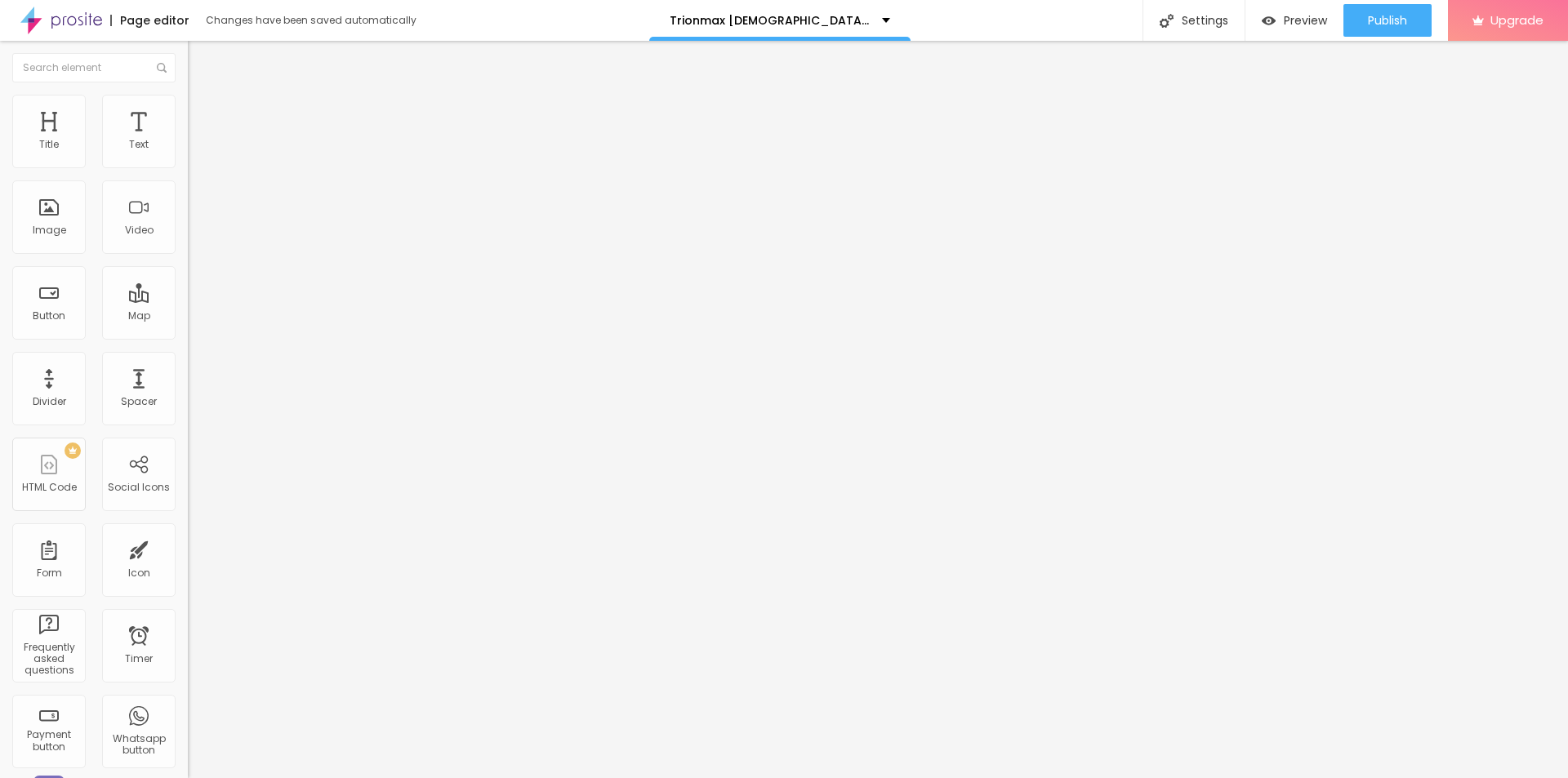
scroll to position [24, 0]
type textarea "Trionmax [DEMOGRAPHIC_DATA][MEDICAL_DATA]"
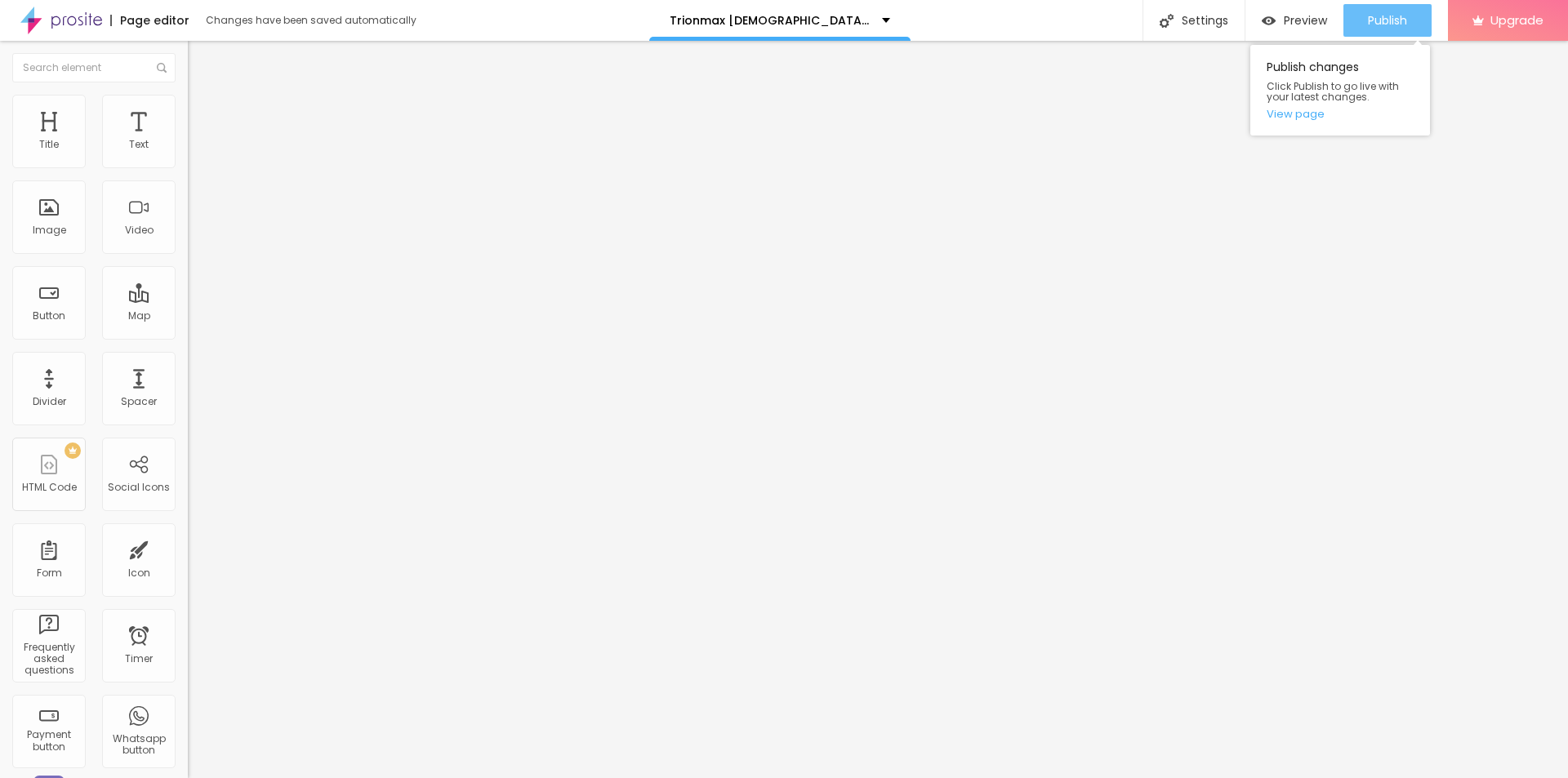
click at [1373, 18] on span "Publish" at bounding box center [1388, 20] width 39 height 13
click at [1295, 114] on link "View page" at bounding box center [1340, 114] width 147 height 10
click at [188, 241] on button "button" at bounding box center [199, 233] width 23 height 17
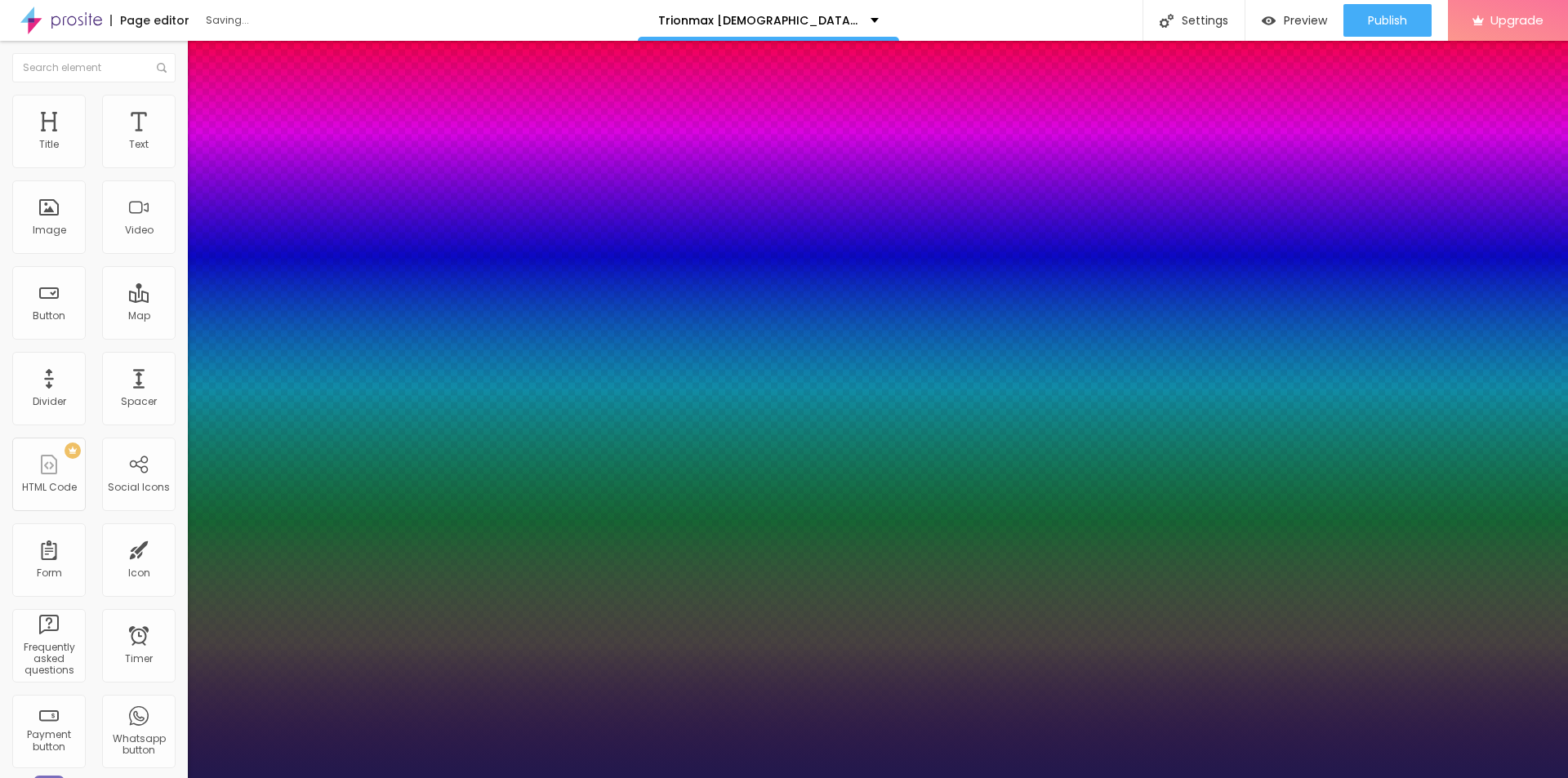
type input "1"
type input "24"
type input "1"
type input "25"
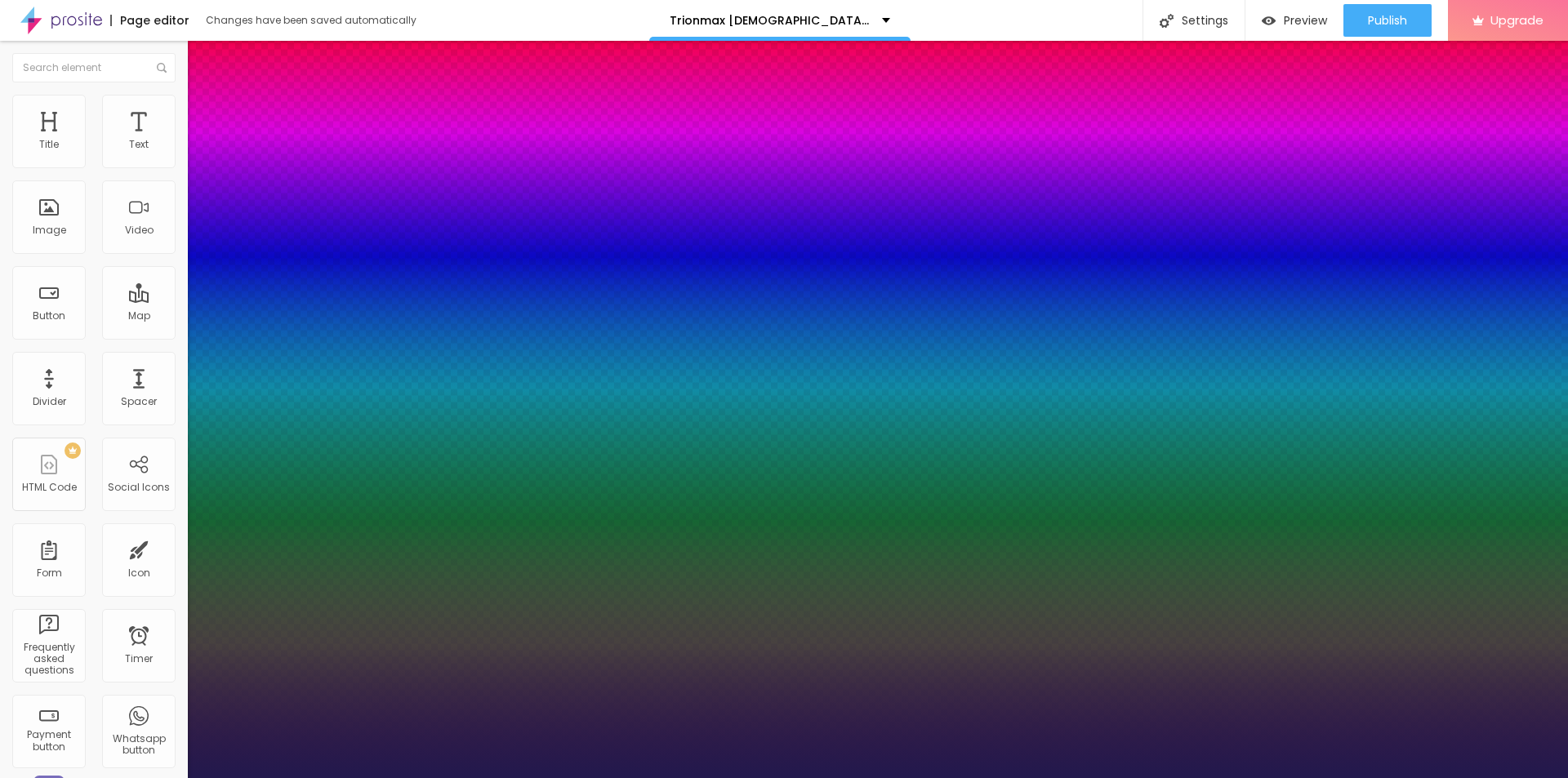
type input "25"
type input "1"
type input "26"
type input "1"
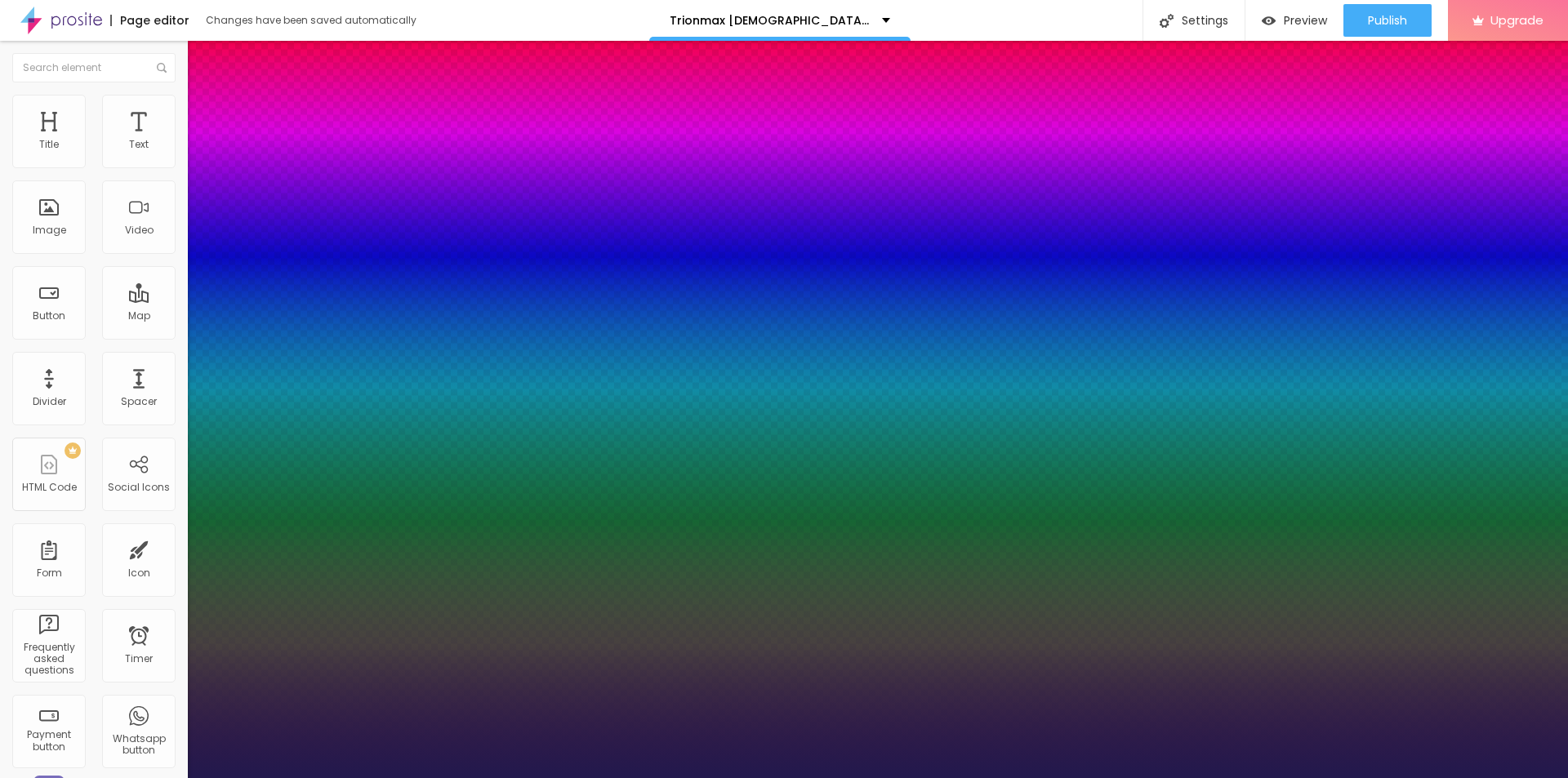
type input "27"
type input "1"
type input "29"
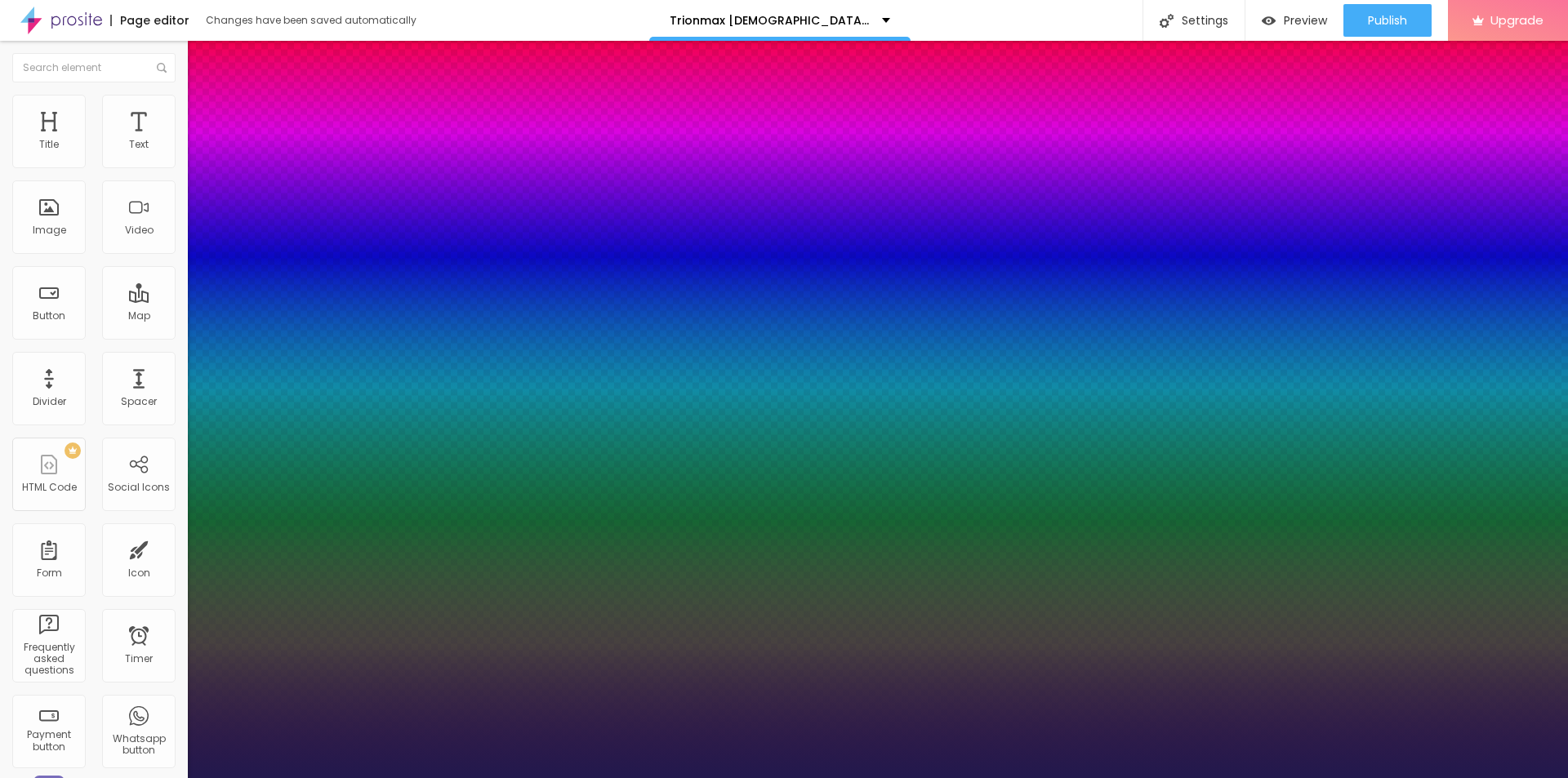
type input "1"
drag, startPoint x: 224, startPoint y: 462, endPoint x: 237, endPoint y: 463, distance: 13.0
type input "29"
type input "1"
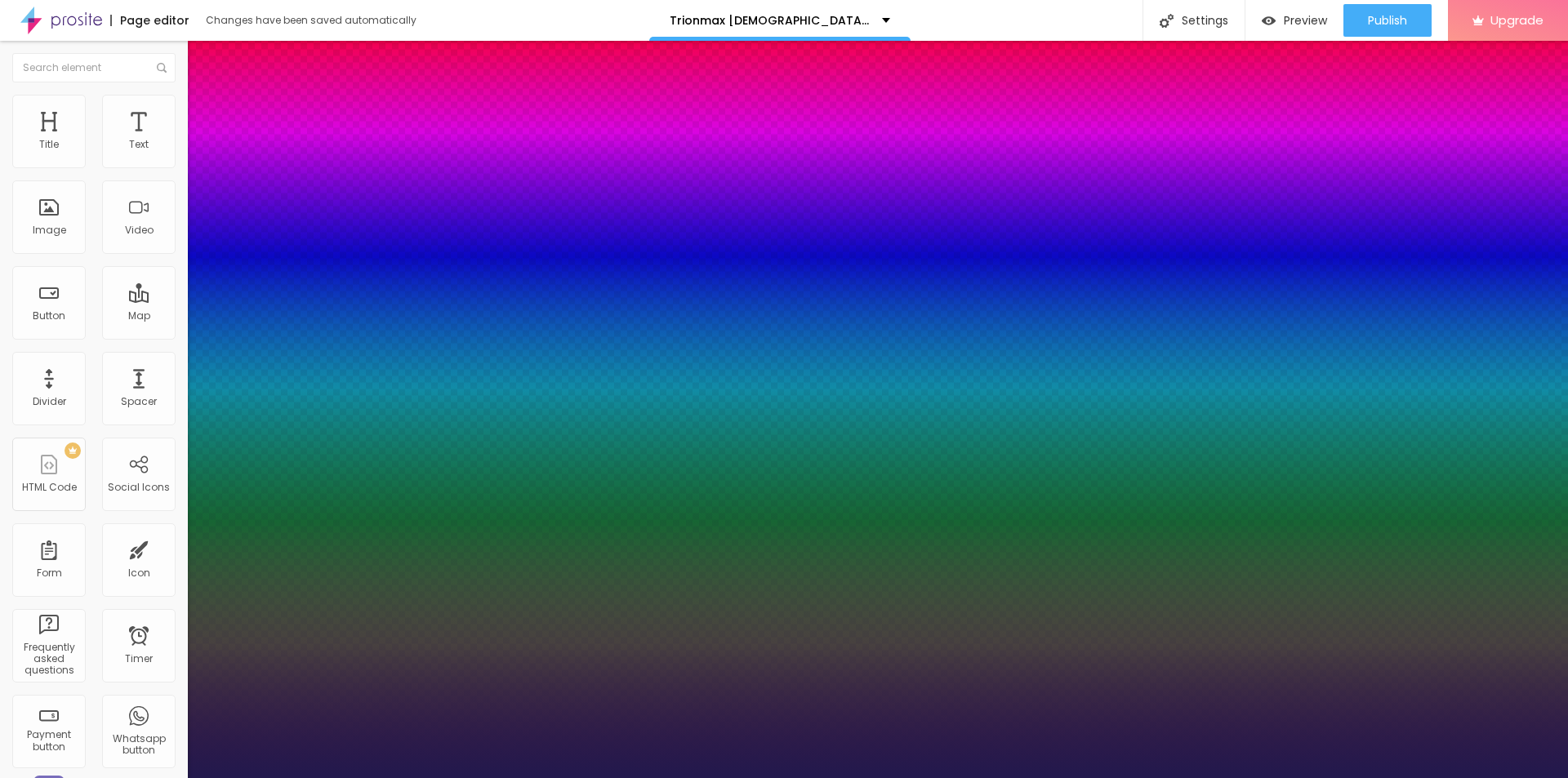
click at [675, 777] on div at bounding box center [784, 778] width 1568 height 0
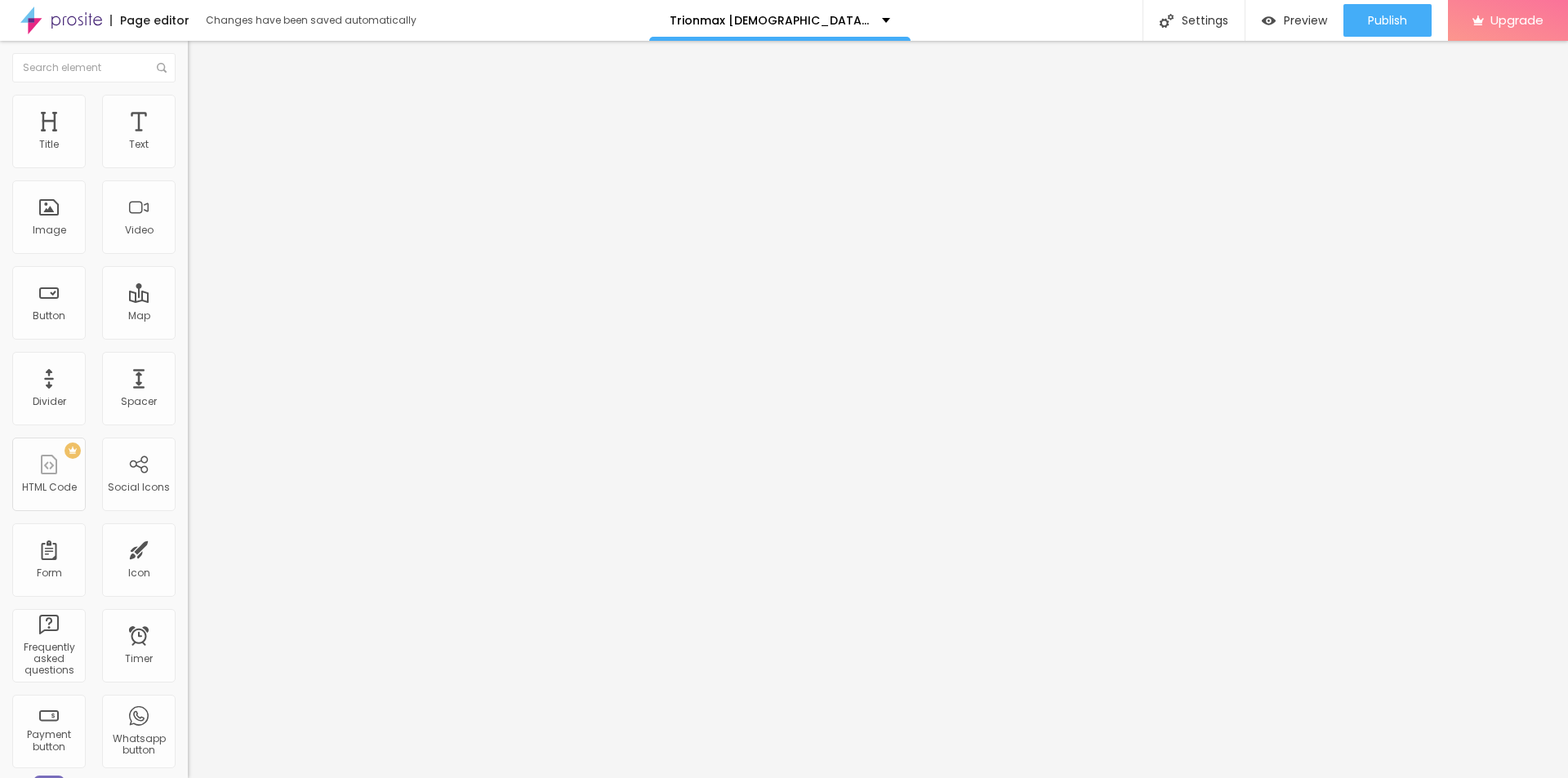
click at [188, 140] on span "Add image" at bounding box center [221, 133] width 67 height 14
click at [188, 165] on input "text" at bounding box center [286, 156] width 196 height 16
paste input "Trionmax [DEMOGRAPHIC_DATA][MEDICAL_DATA]"
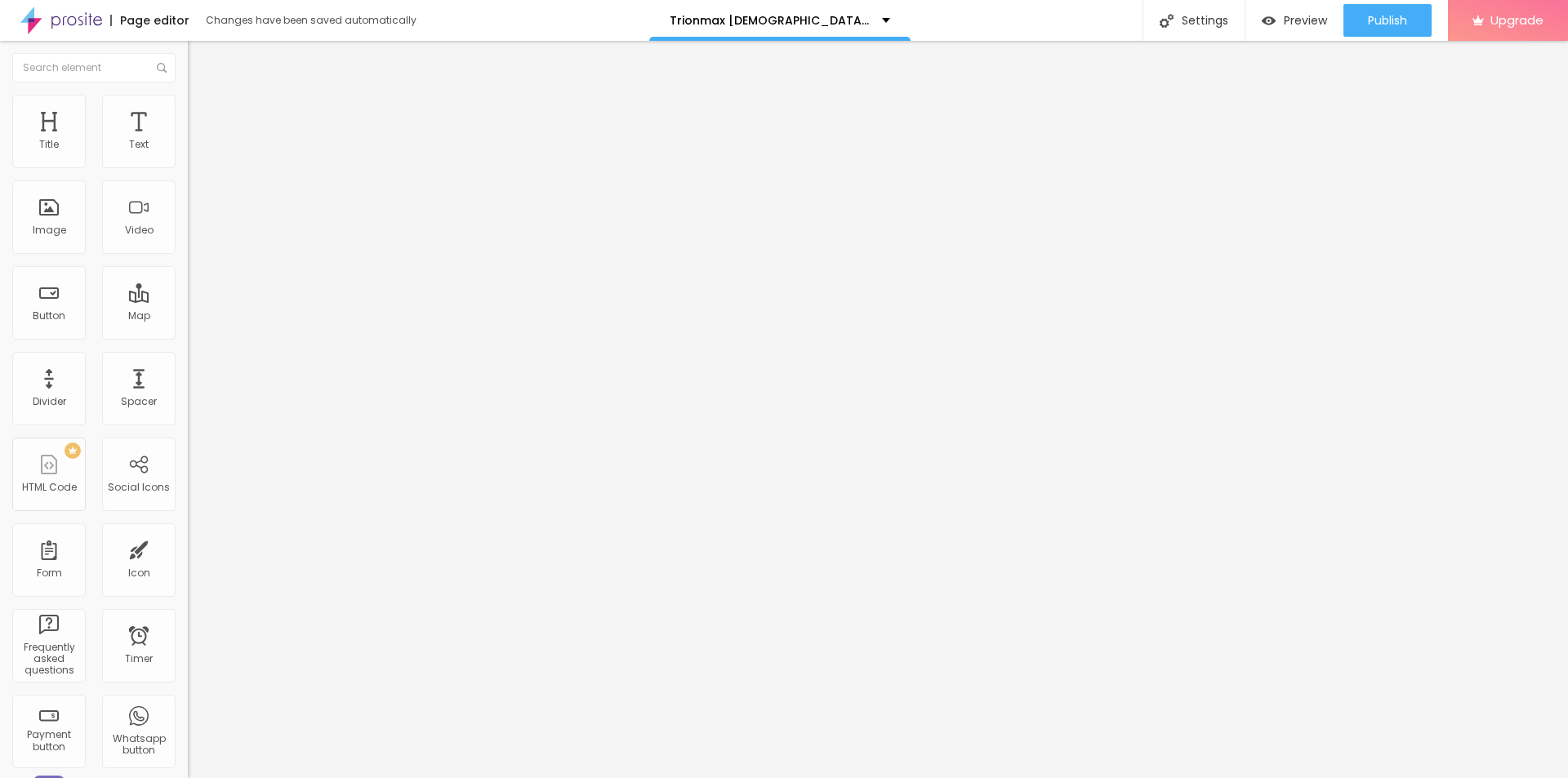
type input "Trionmax [DEMOGRAPHIC_DATA][MEDICAL_DATA]"
click at [188, 348] on div "URL https://" at bounding box center [281, 328] width 188 height 40
click at [188, 335] on input "https://" at bounding box center [286, 326] width 196 height 16
paste input "[DOMAIN_NAME][URL]"
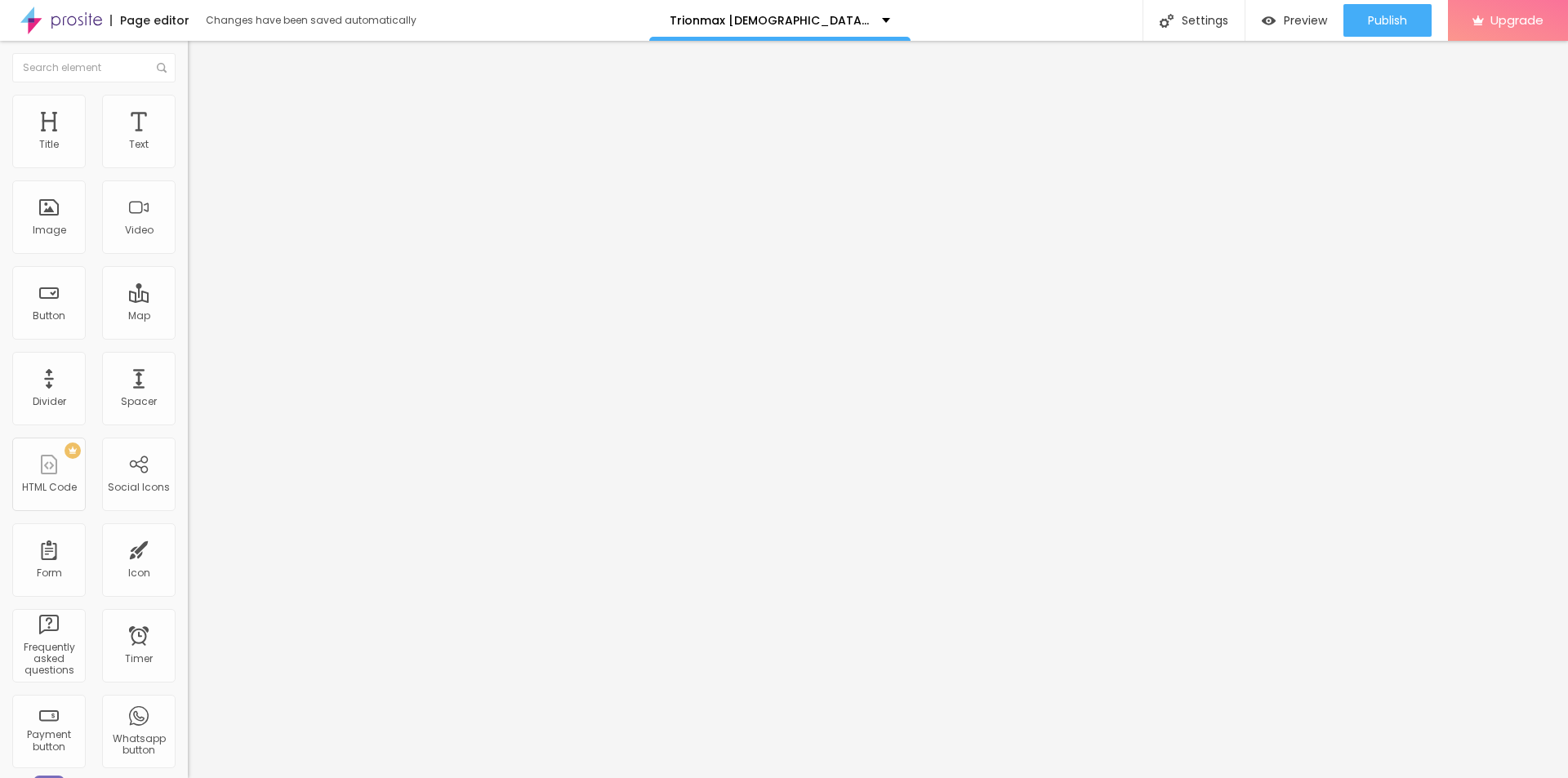
type input "[URL][DOMAIN_NAME]"
click at [188, 106] on li "Style" at bounding box center [281, 102] width 188 height 16
type input "90"
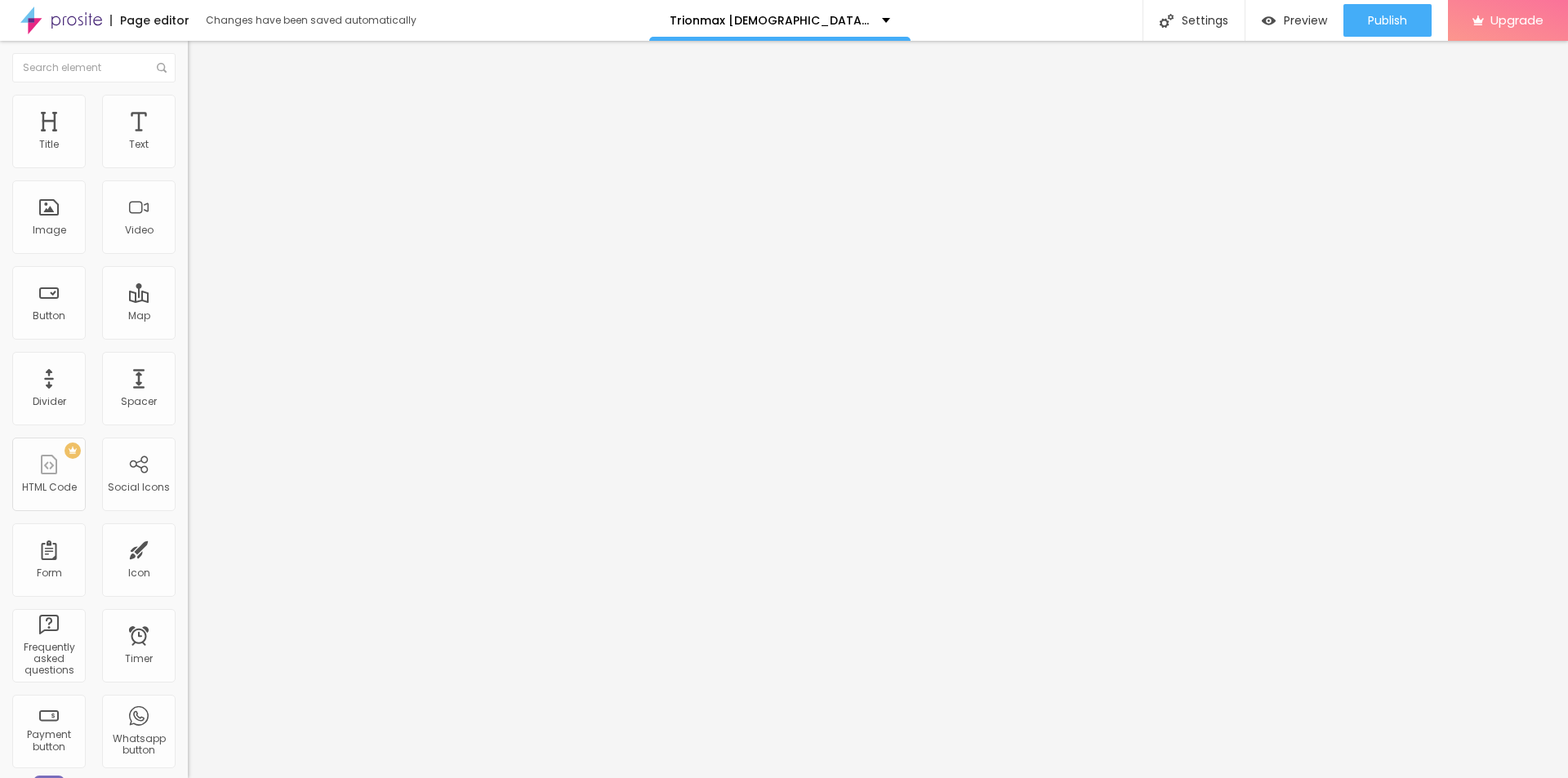
type input "75"
type input "70"
type input "65"
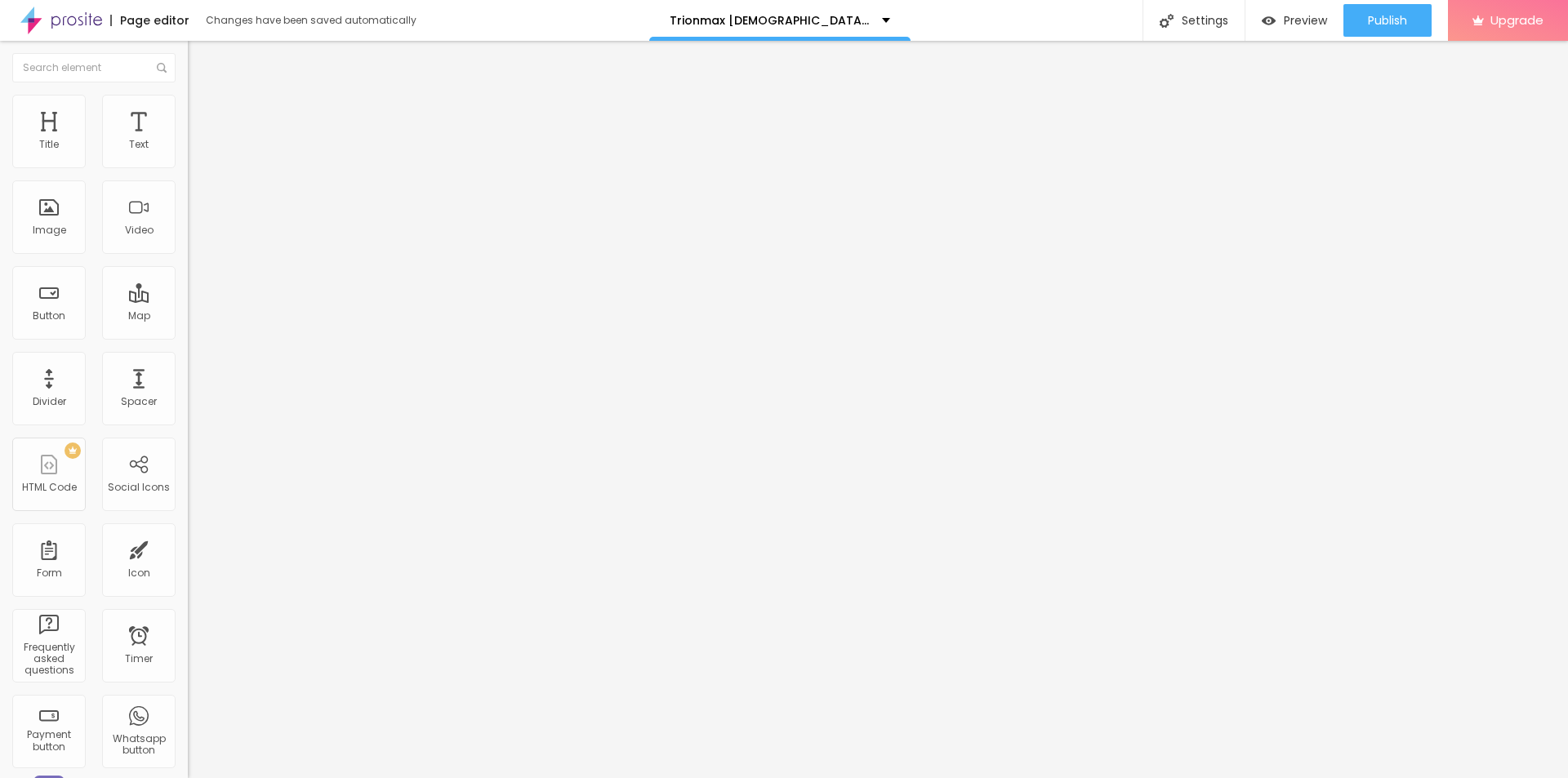
type input "65"
type input "60"
type input "55"
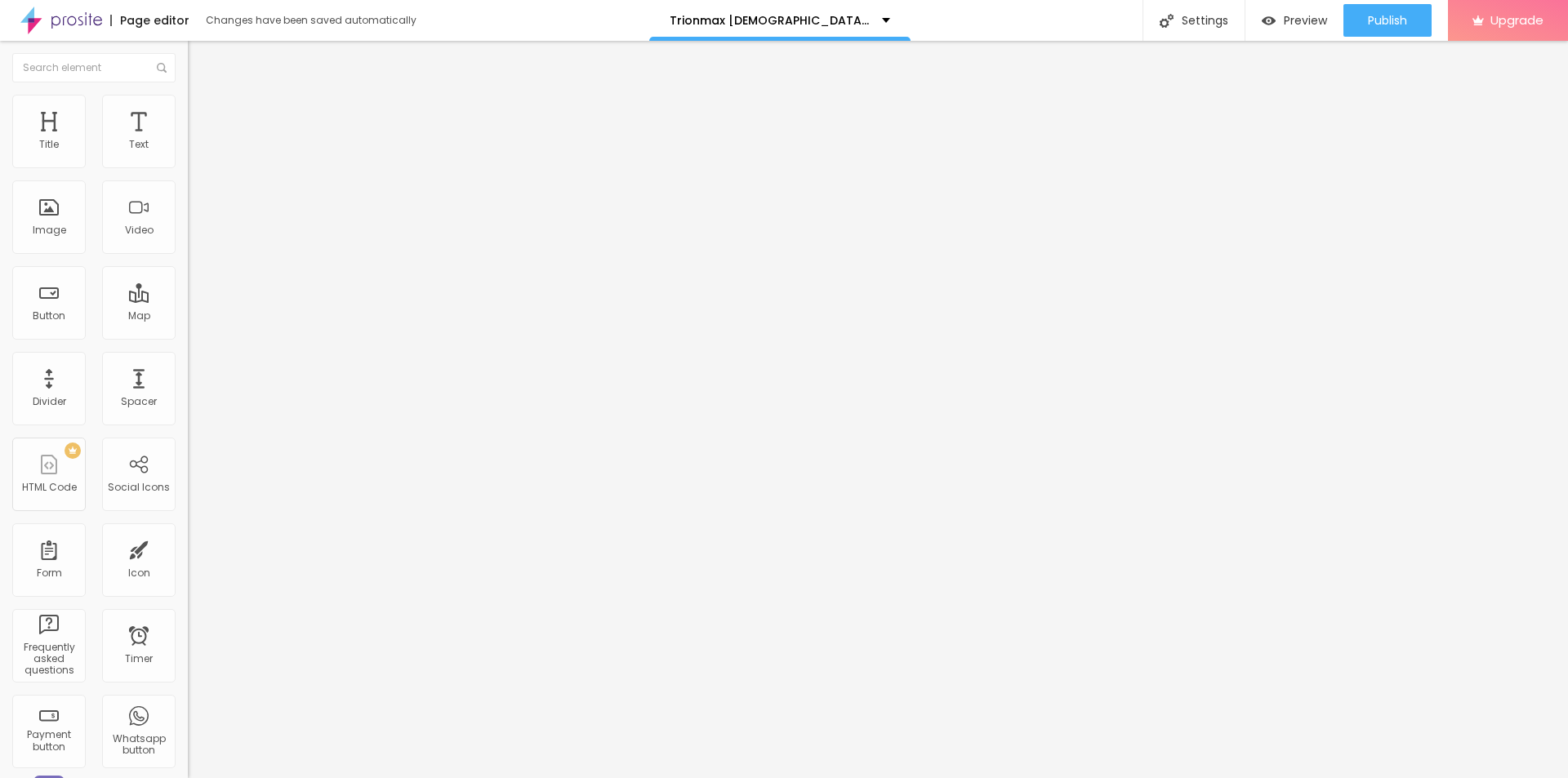
type input "50"
type input "45"
type input "40"
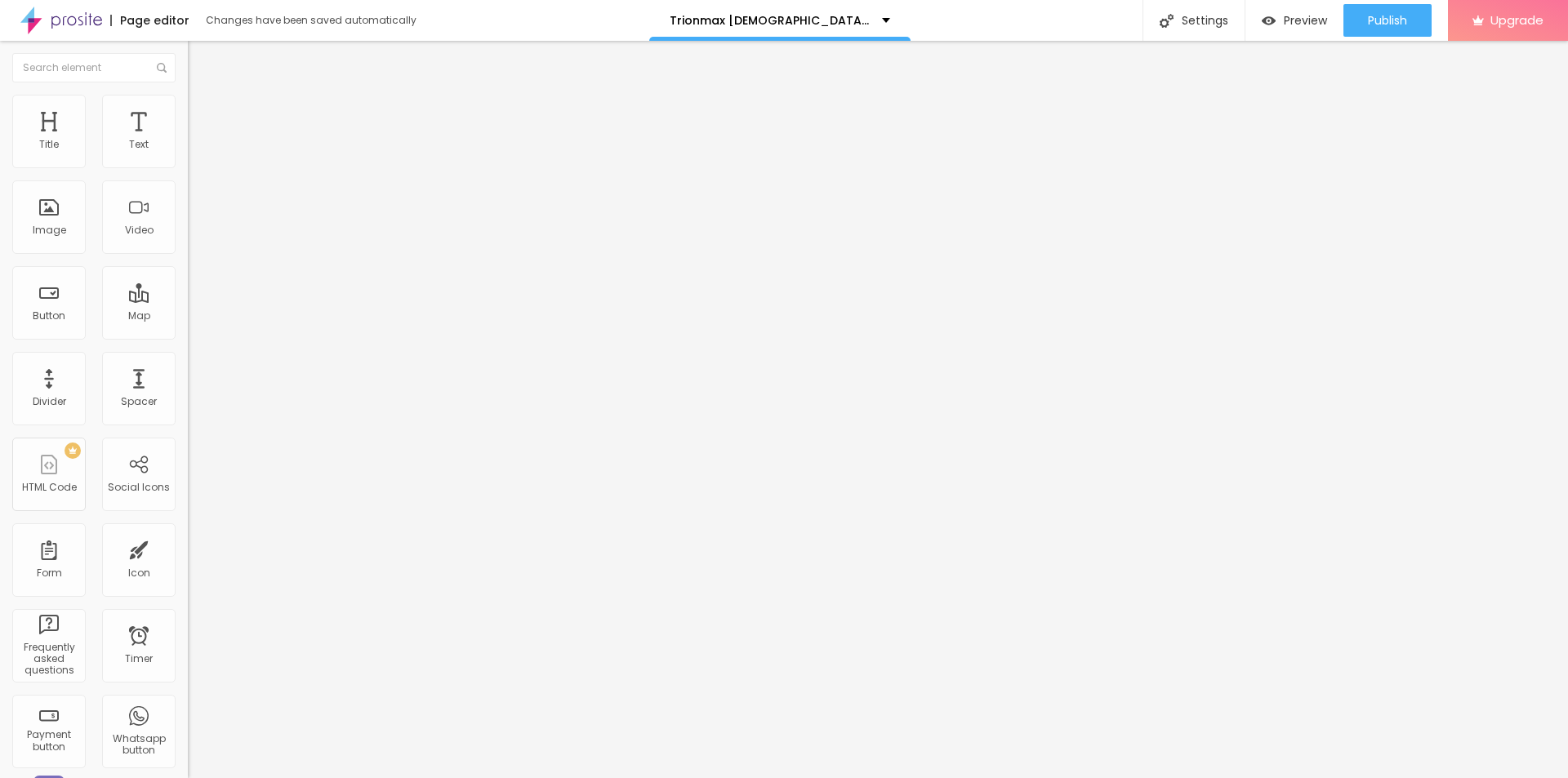
type input "40"
type input "35"
type input "30"
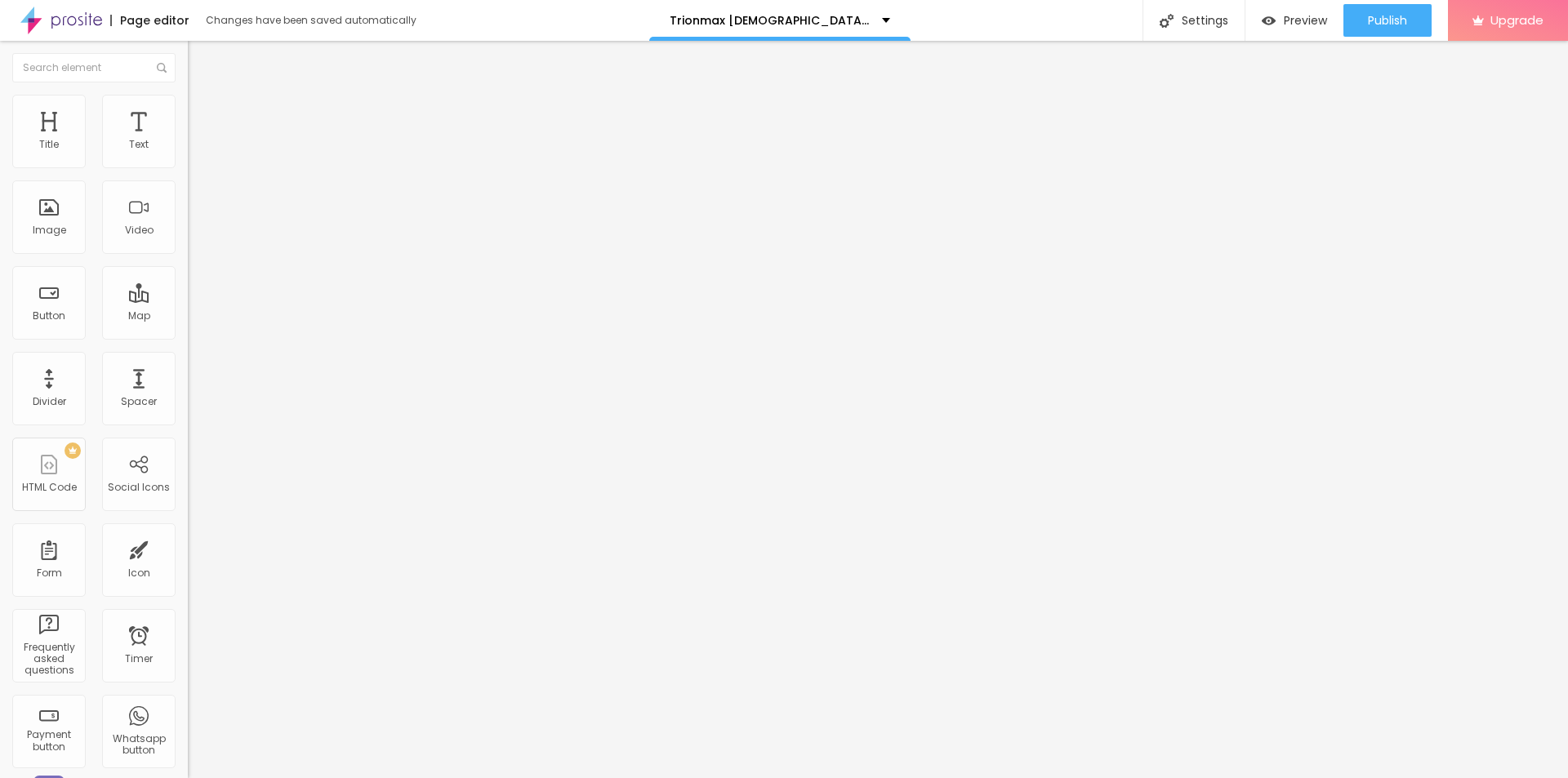
type input "25"
drag, startPoint x: 173, startPoint y: 174, endPoint x: 44, endPoint y: 175, distance: 129.0
type input "25"
click at [188, 167] on input "range" at bounding box center [241, 161] width 105 height 13
click at [1200, 13] on div "Settings" at bounding box center [1193, 20] width 102 height 41
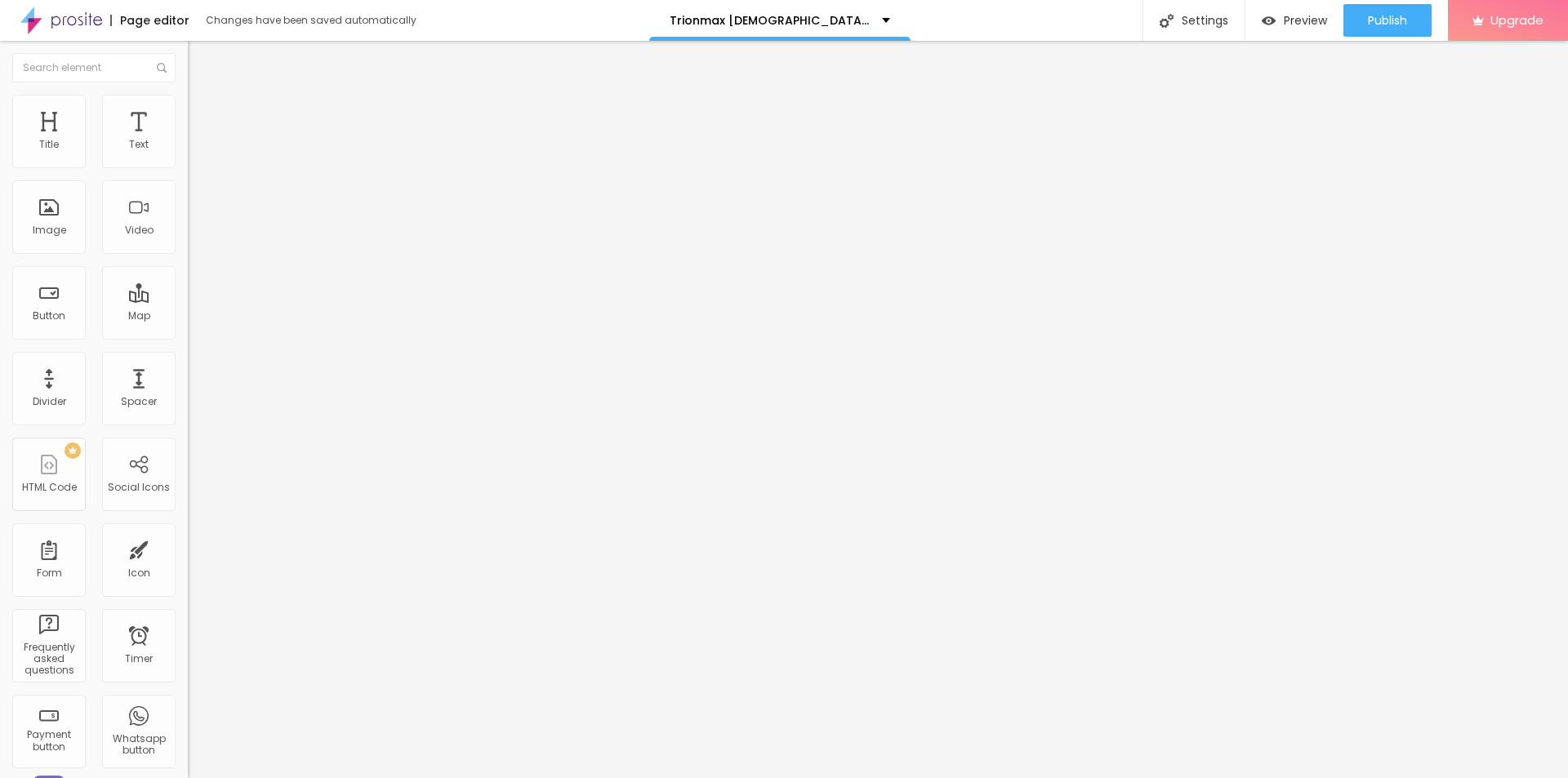
paste input "Trionmax"
paste input "boost [MEDICAL_DATA]"
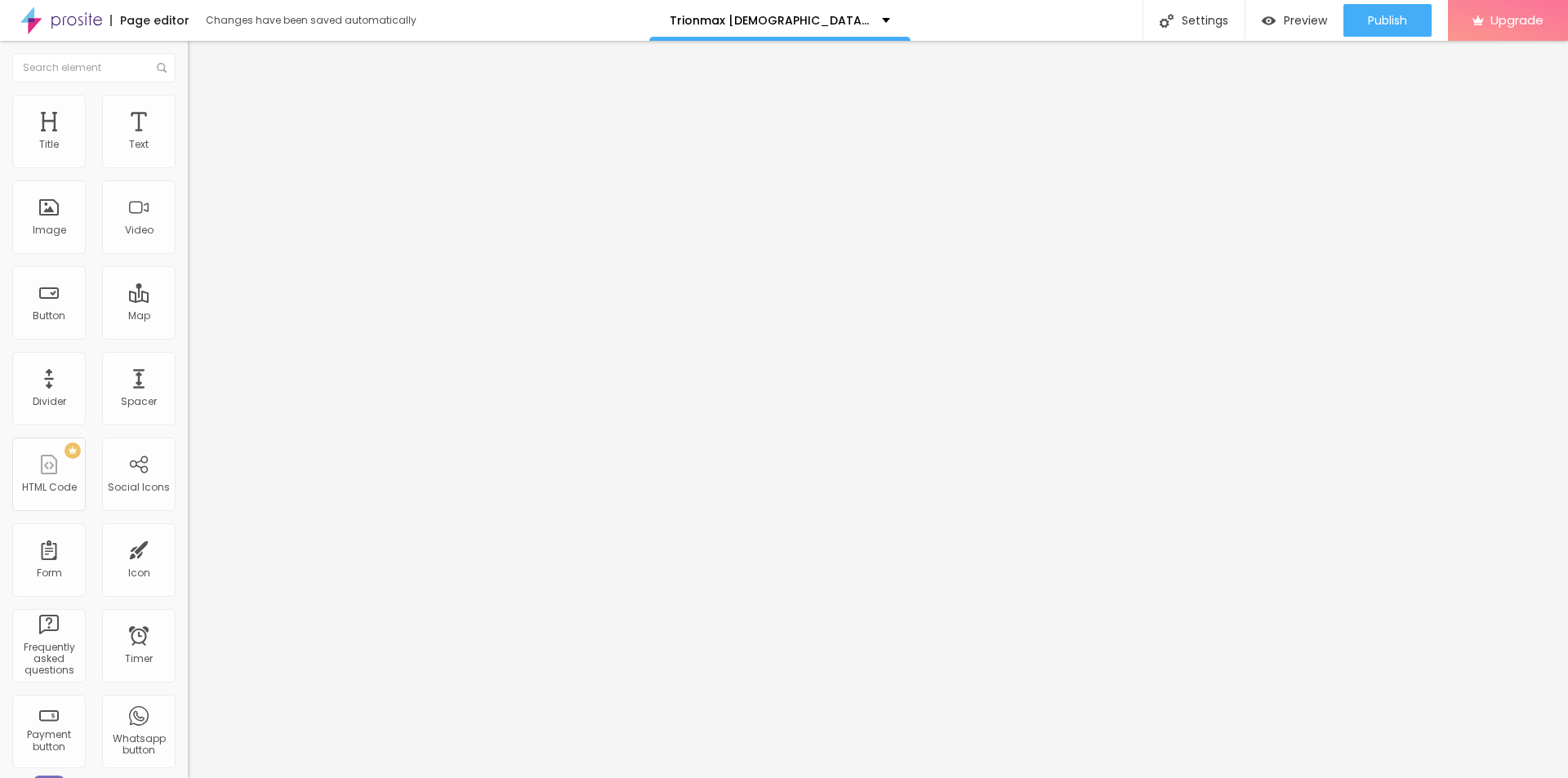
paste input "Benefits & Where to Buy"
type input "TrionMax Boost [MEDICAL_DATA] Benefits & Where to Buy?"
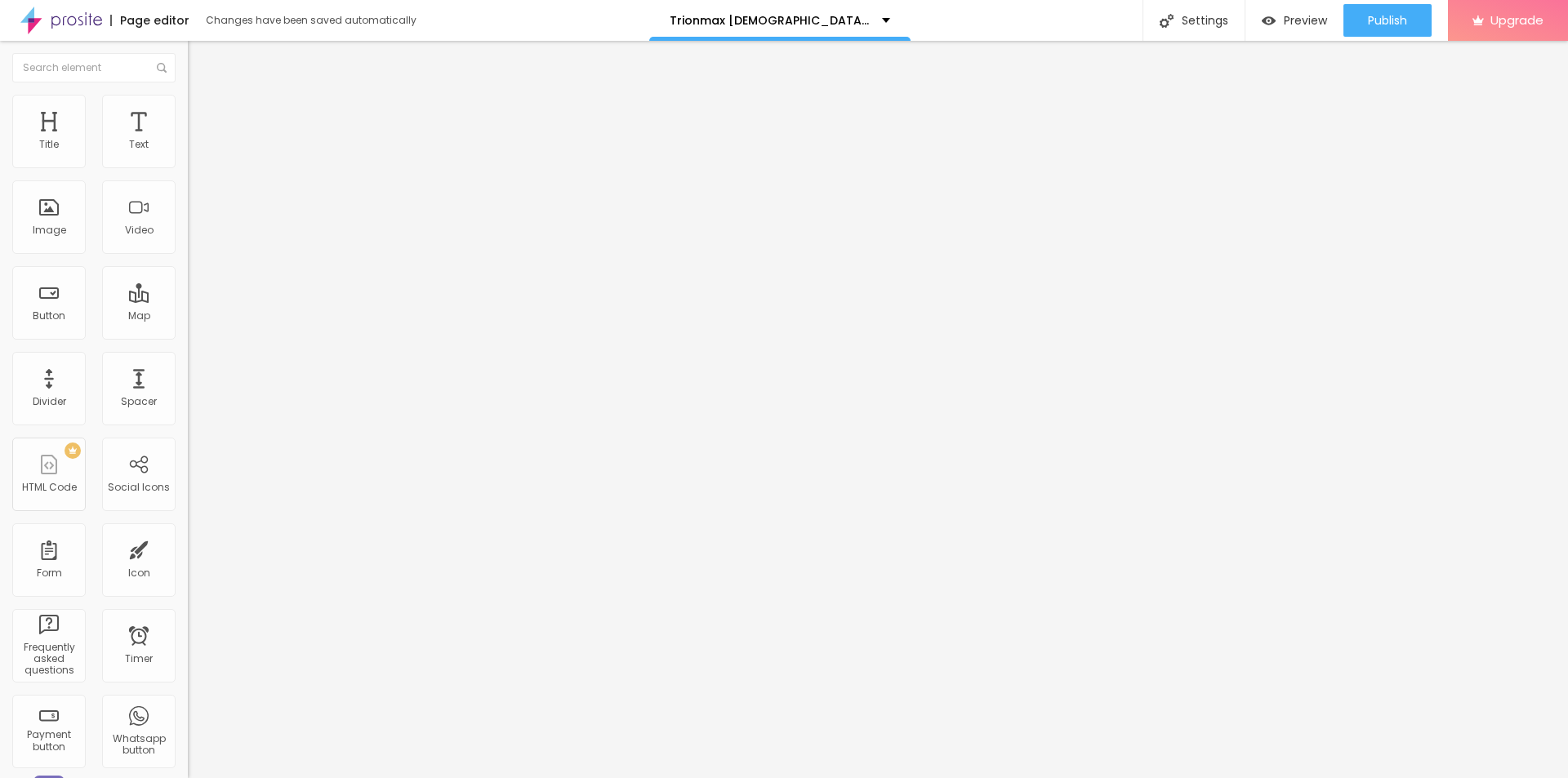
paste textarea "TrionMax [DEMOGRAPHIC_DATA][MEDICAL_DATA] is your natural edge for stamina, ene…"
type textarea "TrionMax [DEMOGRAPHIC_DATA][MEDICAL_DATA] is your natural edge for stamina, ene…"
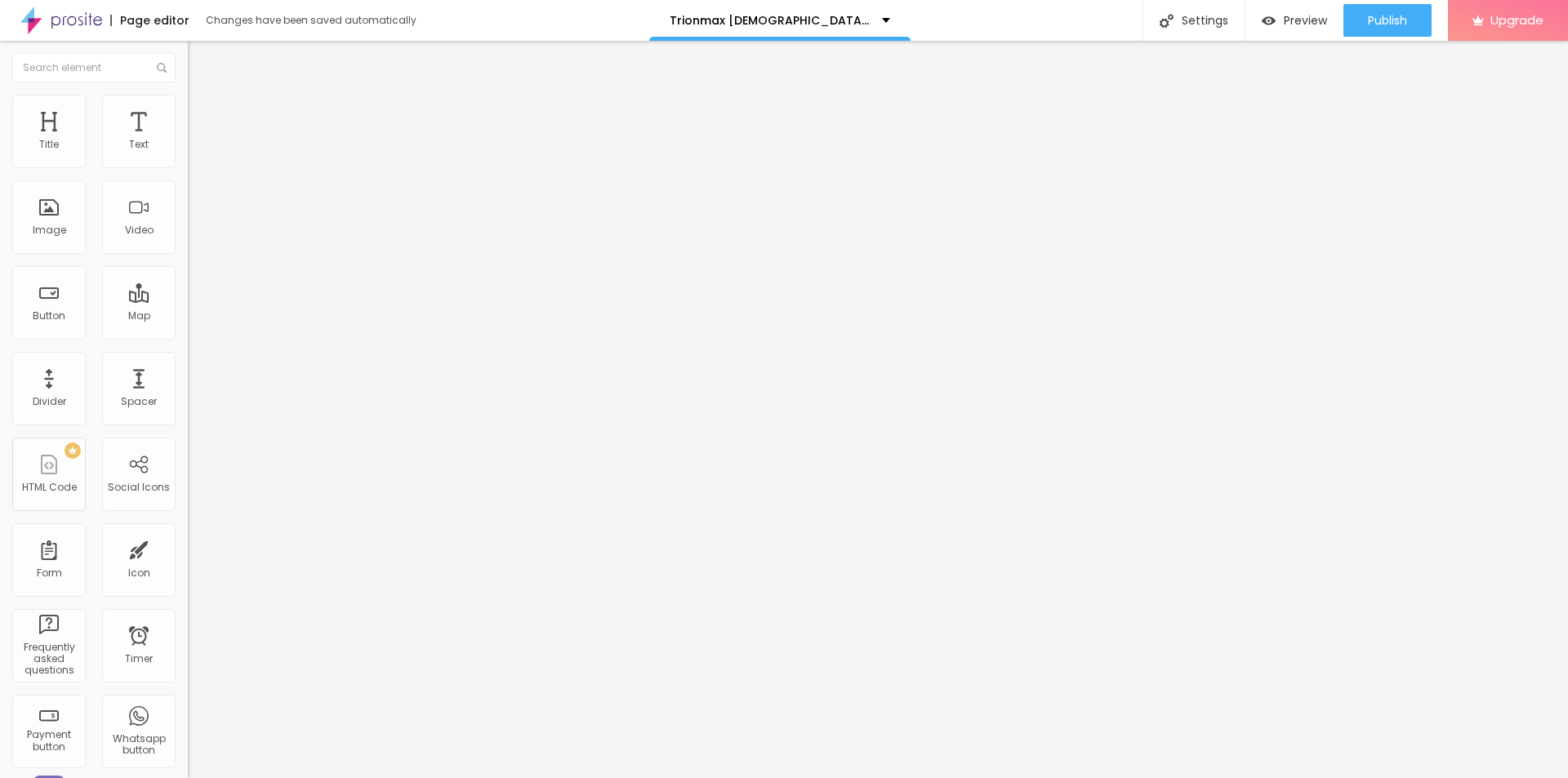
paste textarea "Trionmax [DEMOGRAPHIC_DATA][MEDICAL_DATA]"
type textarea "Trionmax [DEMOGRAPHIC_DATA][MEDICAL_DATA]"
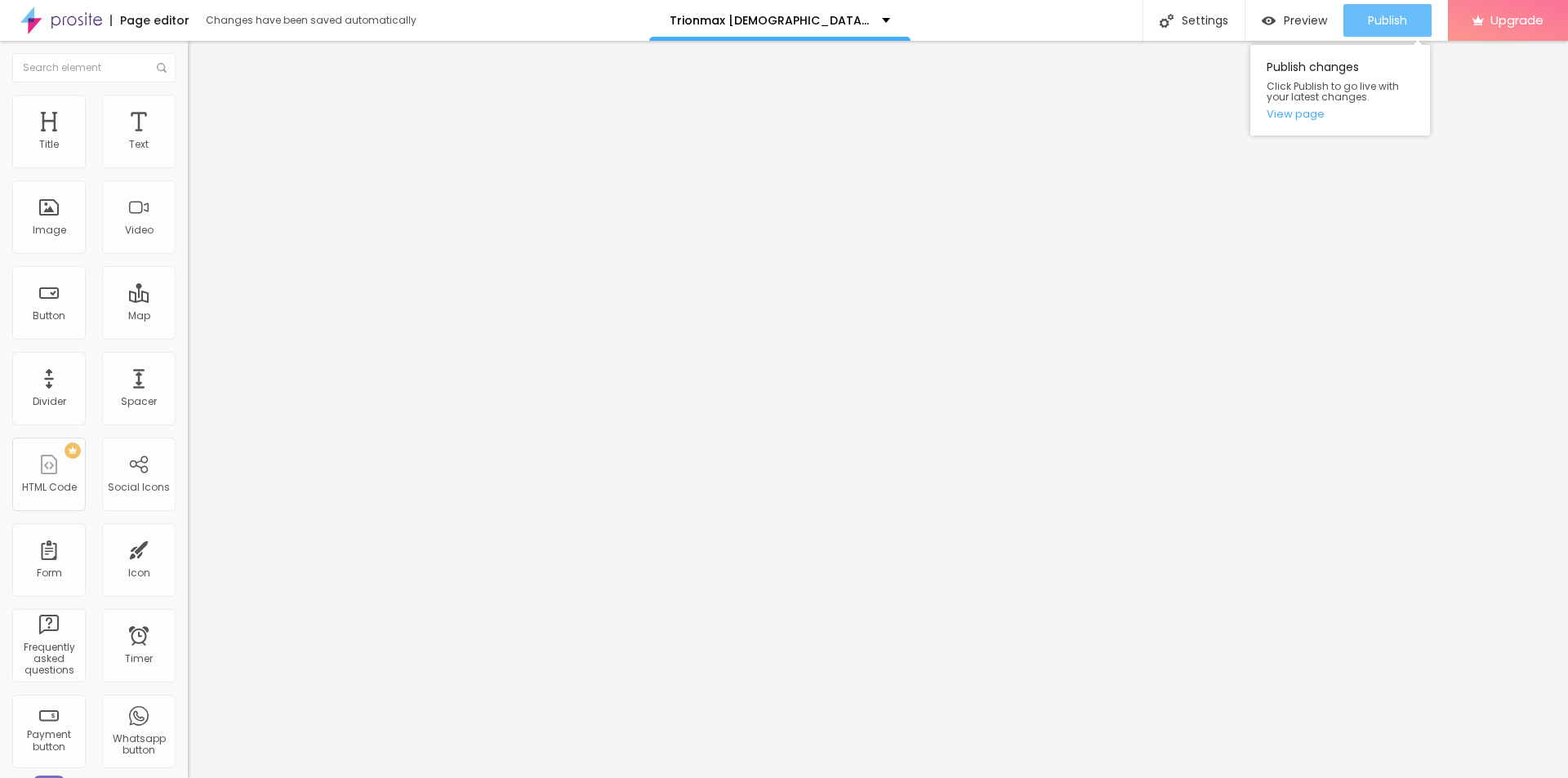
click at [1373, 14] on span "Publish" at bounding box center [1388, 20] width 39 height 13
click at [1298, 113] on link "View page" at bounding box center [1340, 114] width 147 height 10
click at [1395, 22] on span "Publish" at bounding box center [1388, 20] width 39 height 13
click at [1297, 113] on link "View page" at bounding box center [1340, 114] width 147 height 10
